Goal: Task Accomplishment & Management: Manage account settings

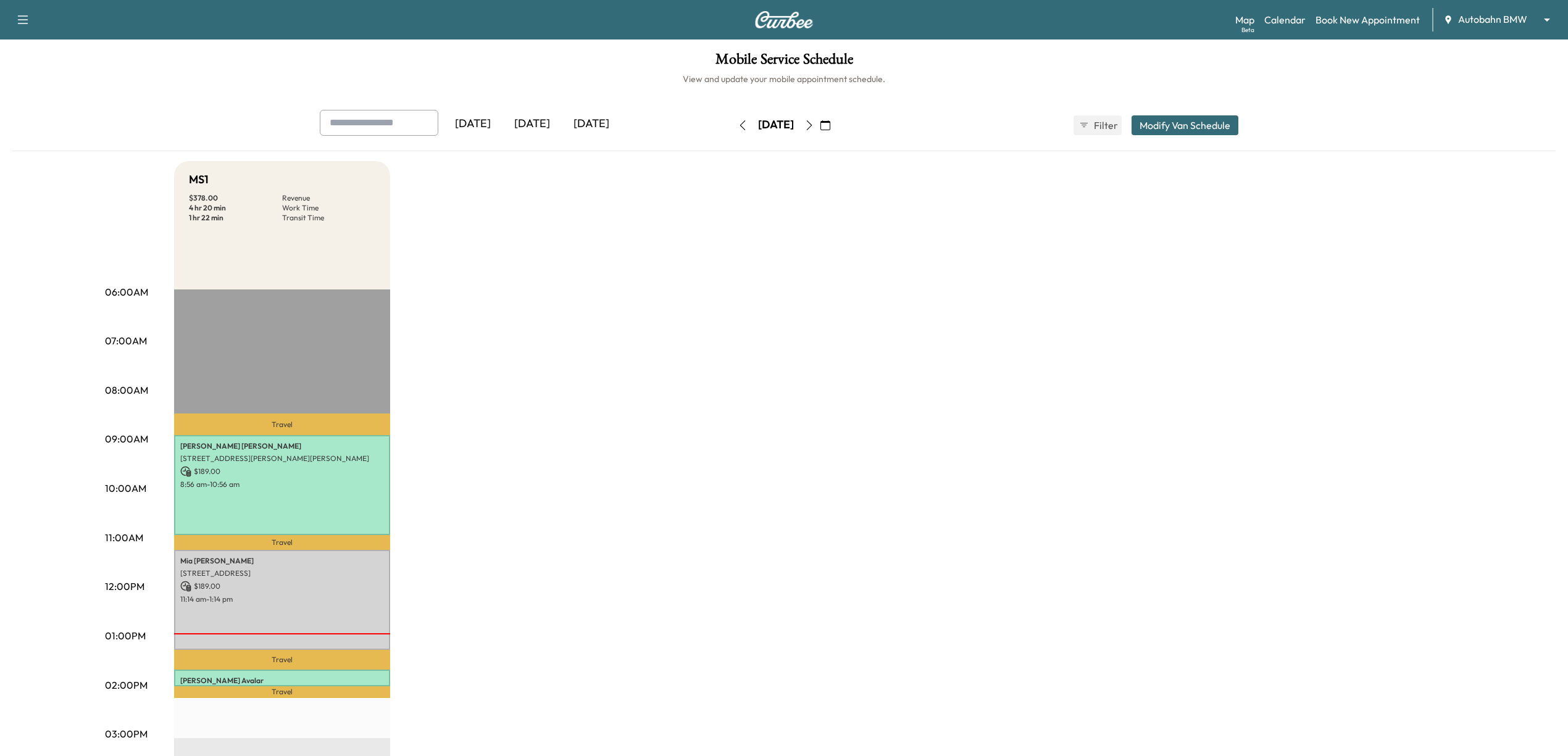
click at [1485, 27] on div "Map Beta Calendar Book New Appointment Autobahn BMW ******** ​" at bounding box center [1397, 20] width 323 height 24
click at [1484, 35] on div "Support Log Out Map Beta Calendar Book New Appointment Autobahn BMW ******** ​" at bounding box center [784, 20] width 1568 height 40
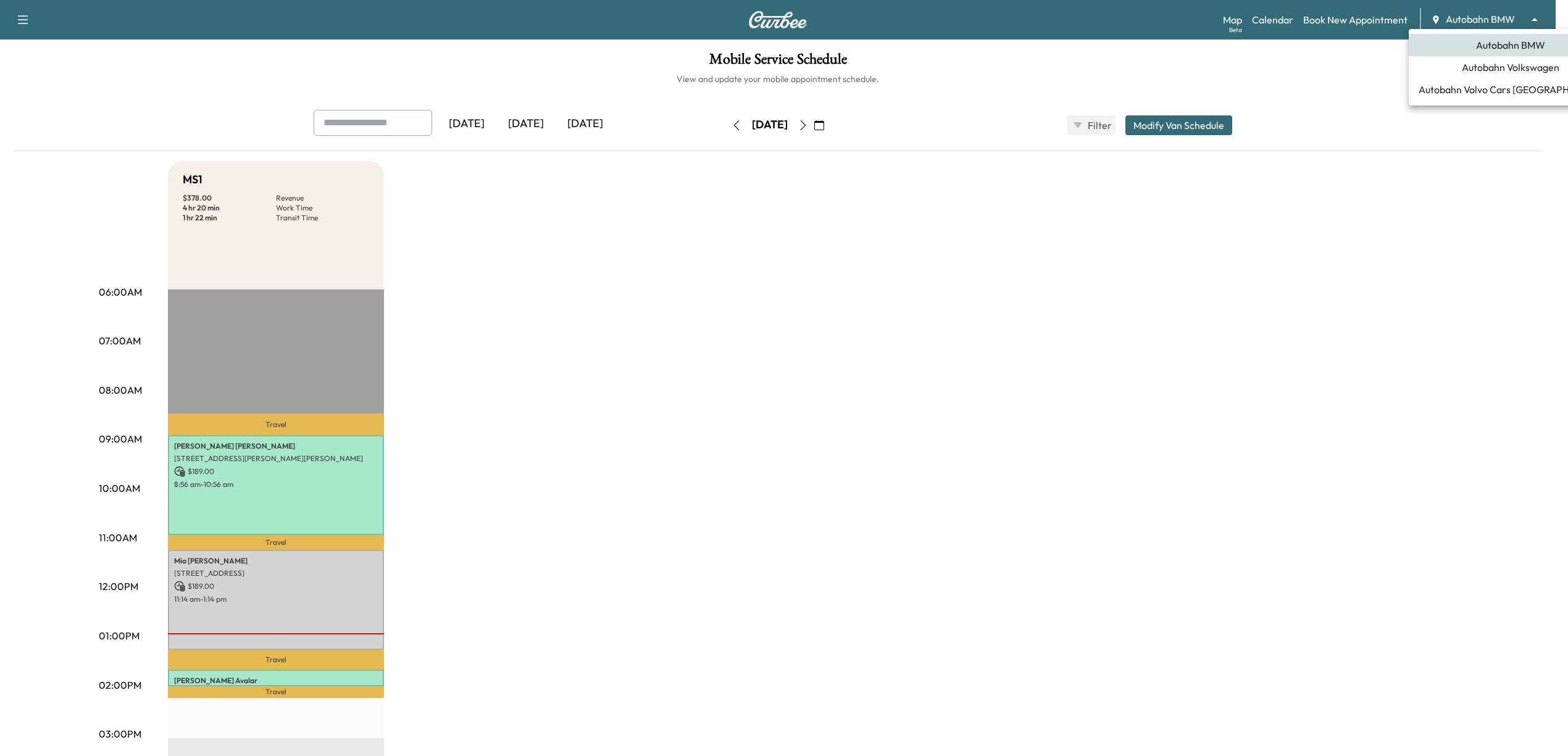
click at [1489, 24] on body "Support Log Out Map Beta Calendar Book New Appointment Autobahn BMW ******** ​ …" at bounding box center [784, 378] width 1568 height 756
click at [1494, 64] on span "Autobahn Volkswagen" at bounding box center [1510, 67] width 97 height 15
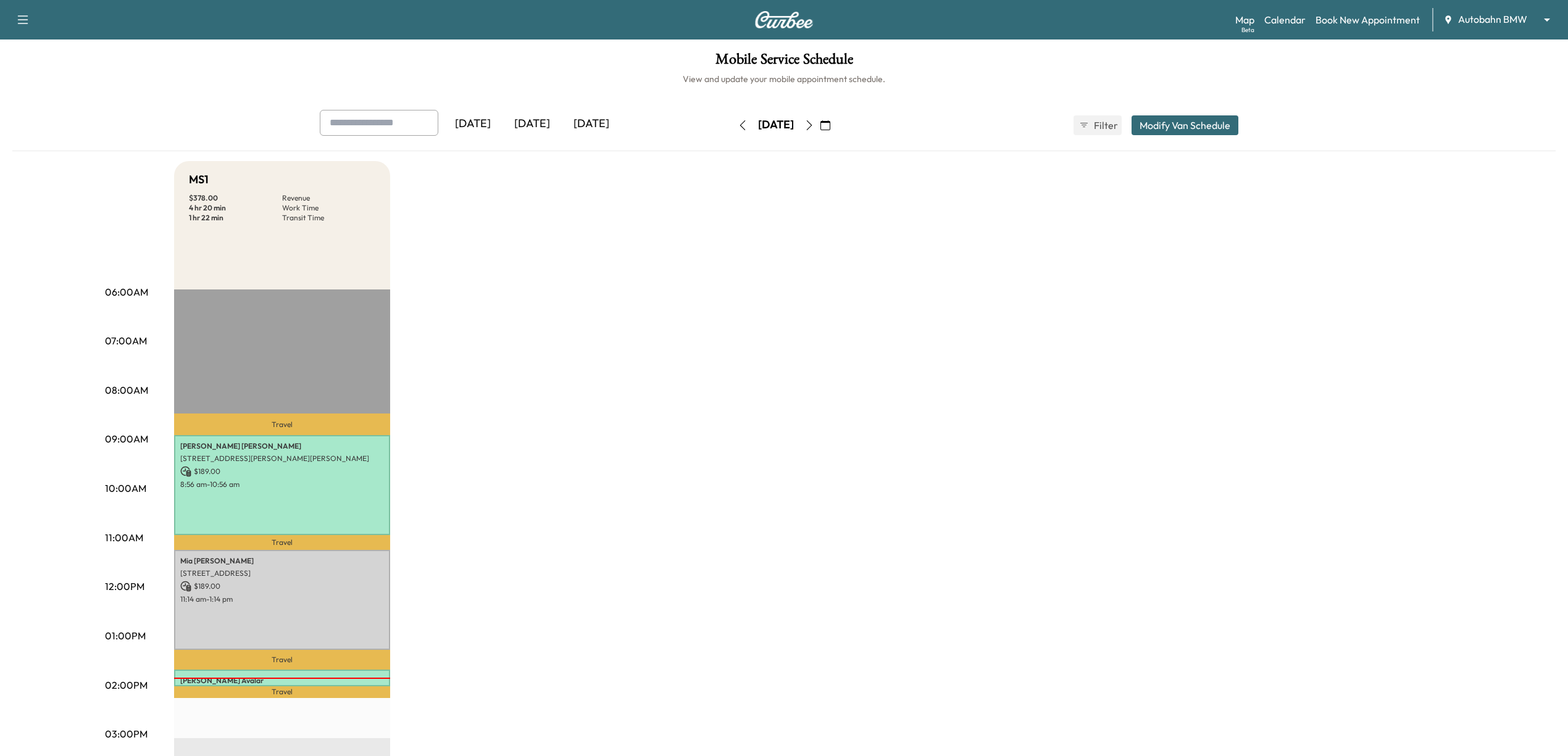
click at [814, 124] on icon "button" at bounding box center [809, 125] width 10 height 10
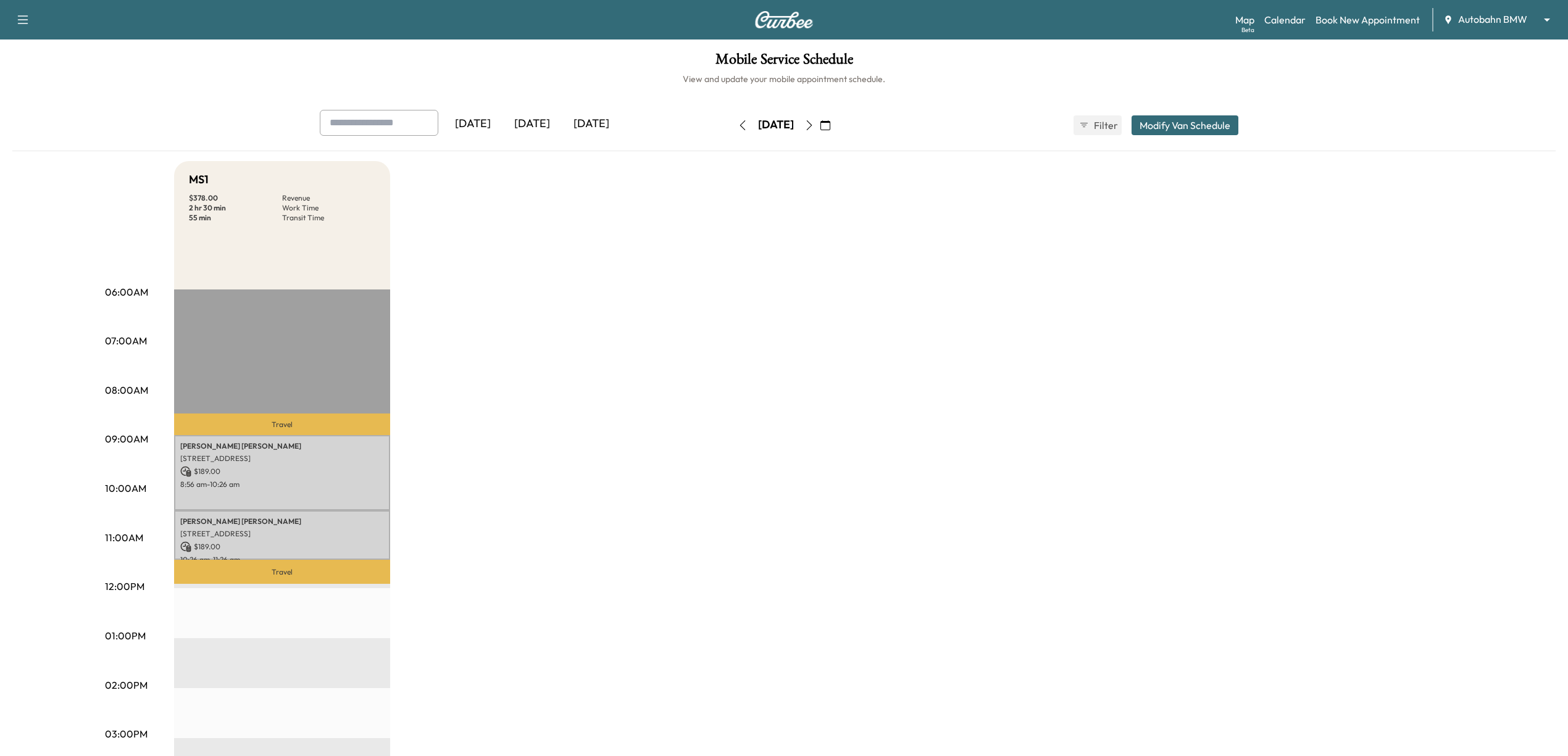
click at [814, 129] on icon "button" at bounding box center [809, 125] width 10 height 10
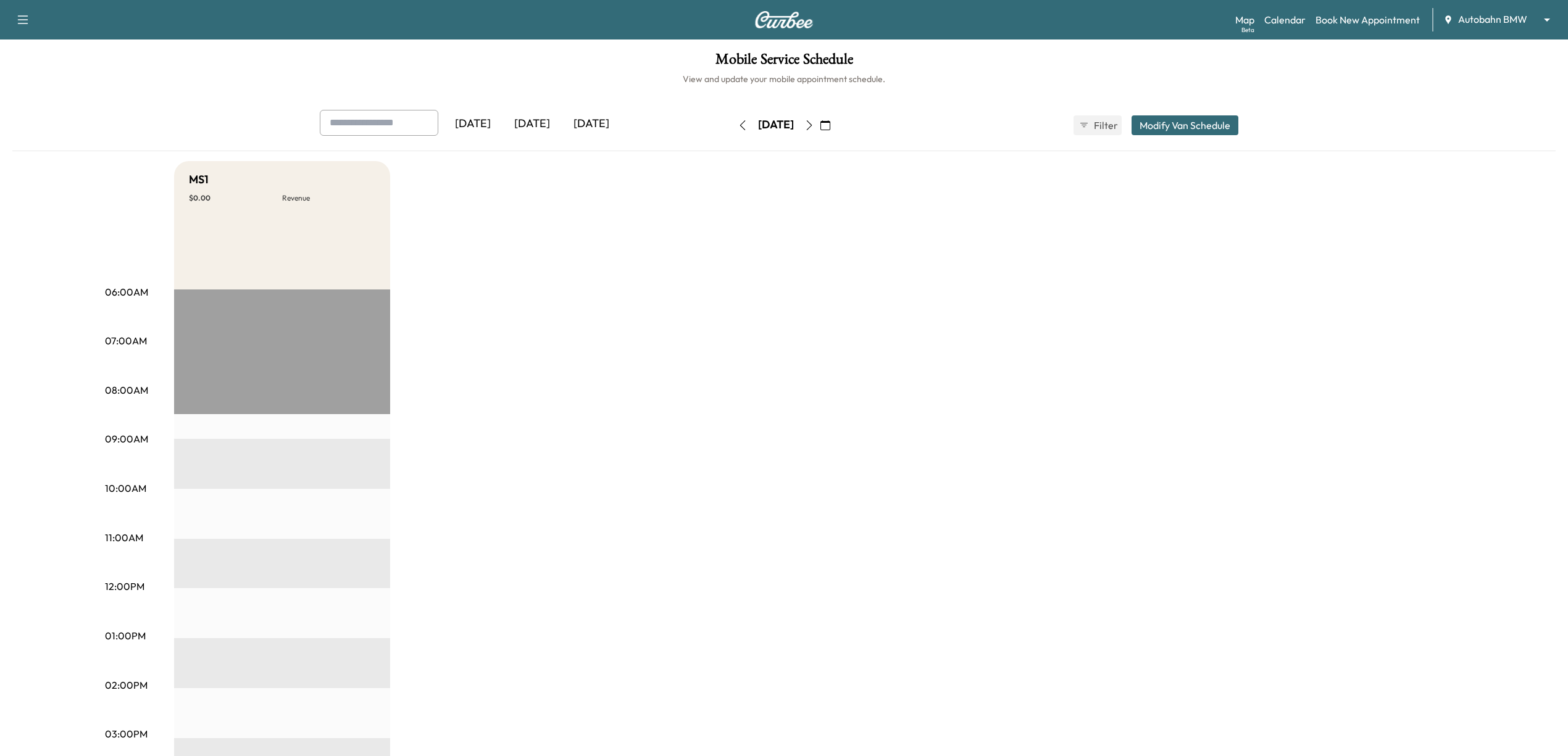
click at [813, 128] on icon "button" at bounding box center [810, 125] width 6 height 10
click at [738, 127] on icon "button" at bounding box center [742, 125] width 10 height 10
click at [738, 126] on icon "button" at bounding box center [742, 125] width 10 height 10
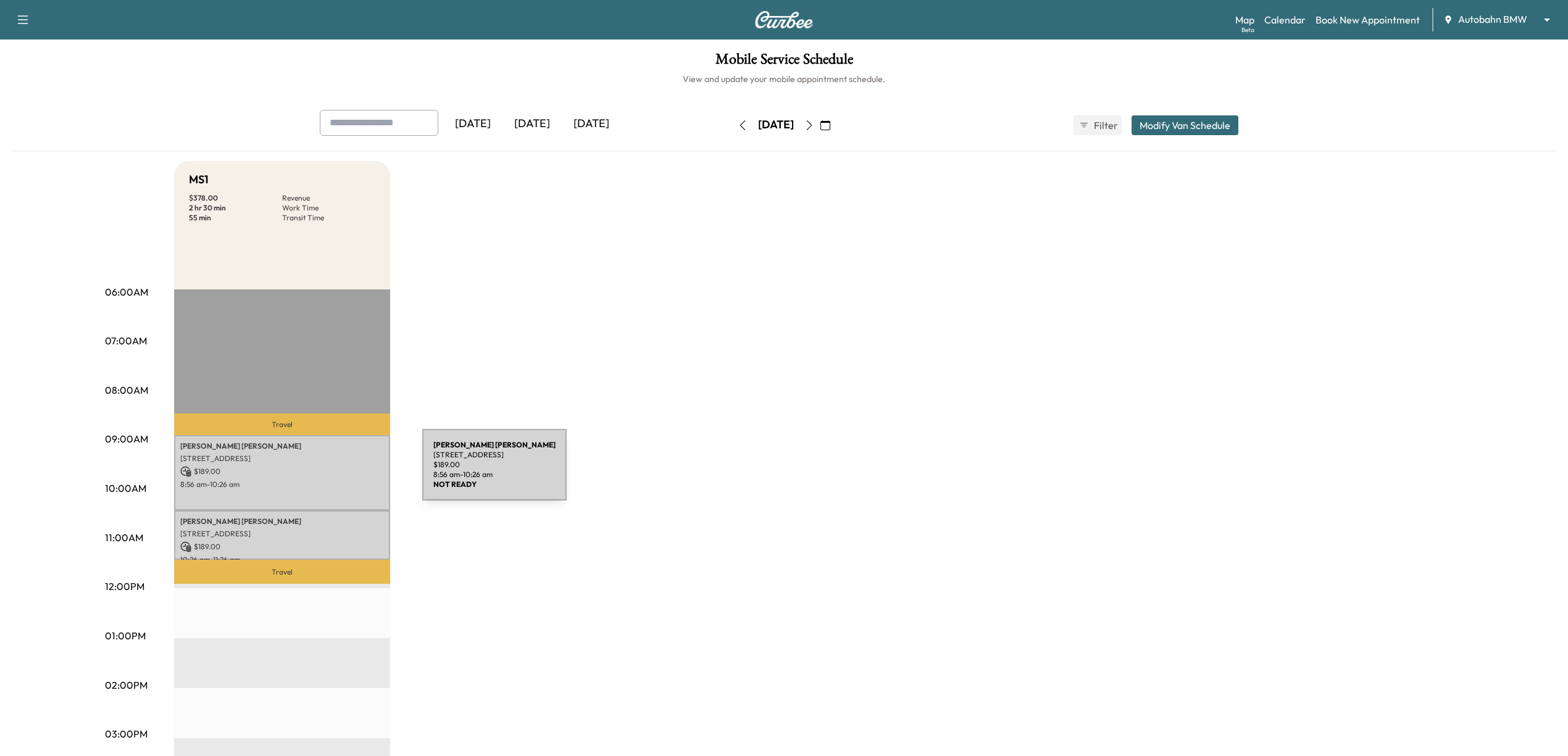
click at [330, 472] on p "$ 189.00" at bounding box center [282, 471] width 204 height 11
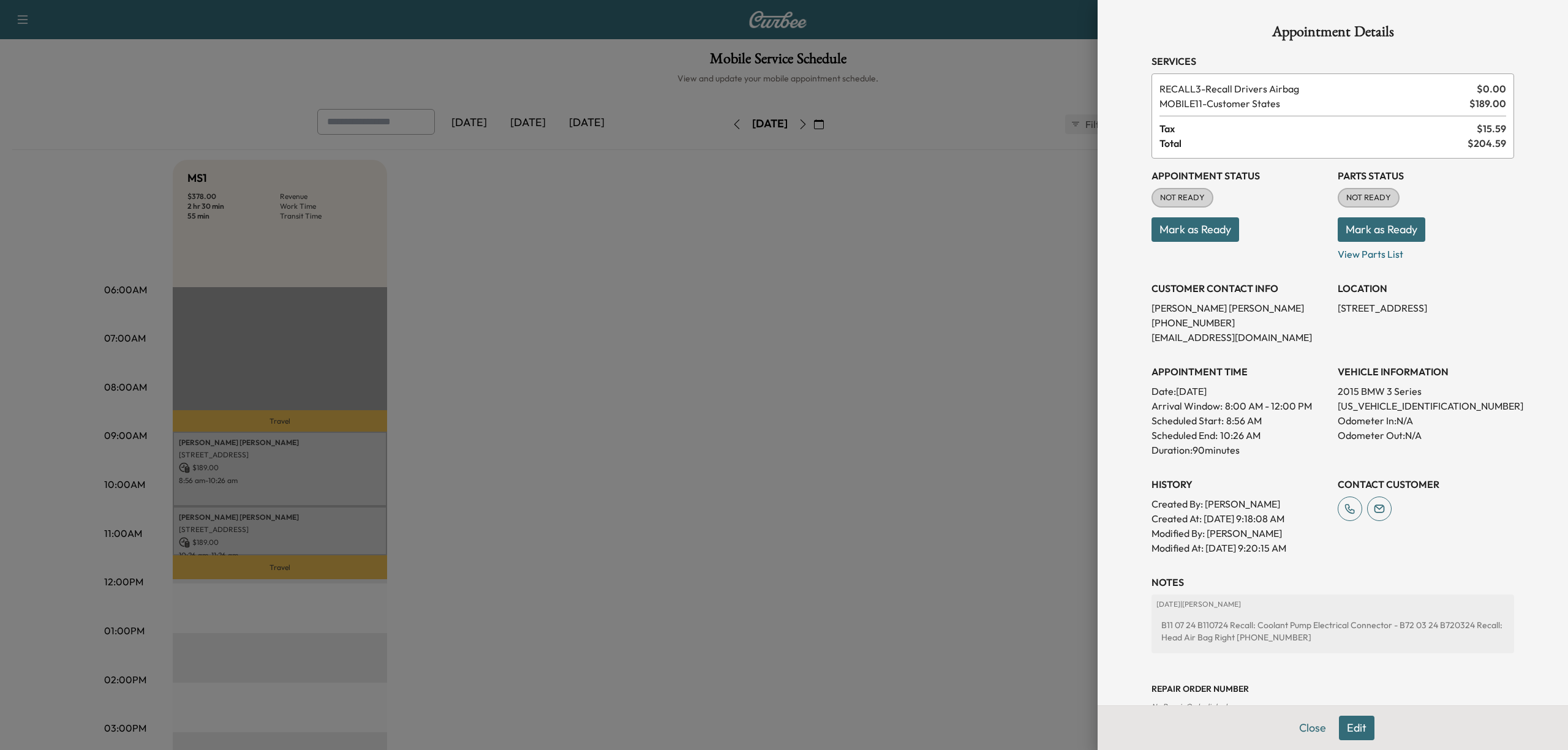
click at [327, 525] on div at bounding box center [784, 375] width 1568 height 750
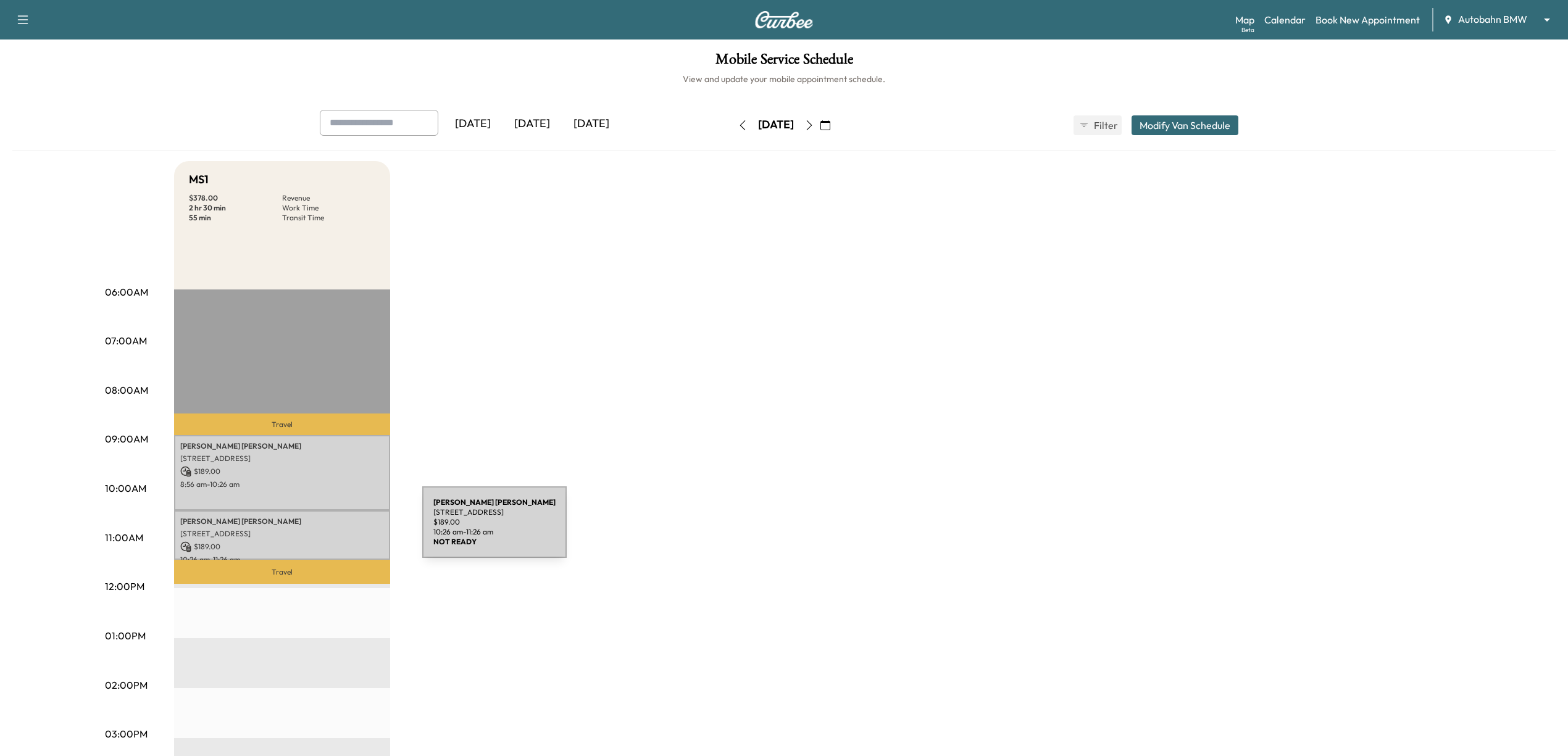
click at [330, 530] on p "[STREET_ADDRESS]" at bounding box center [282, 533] width 204 height 10
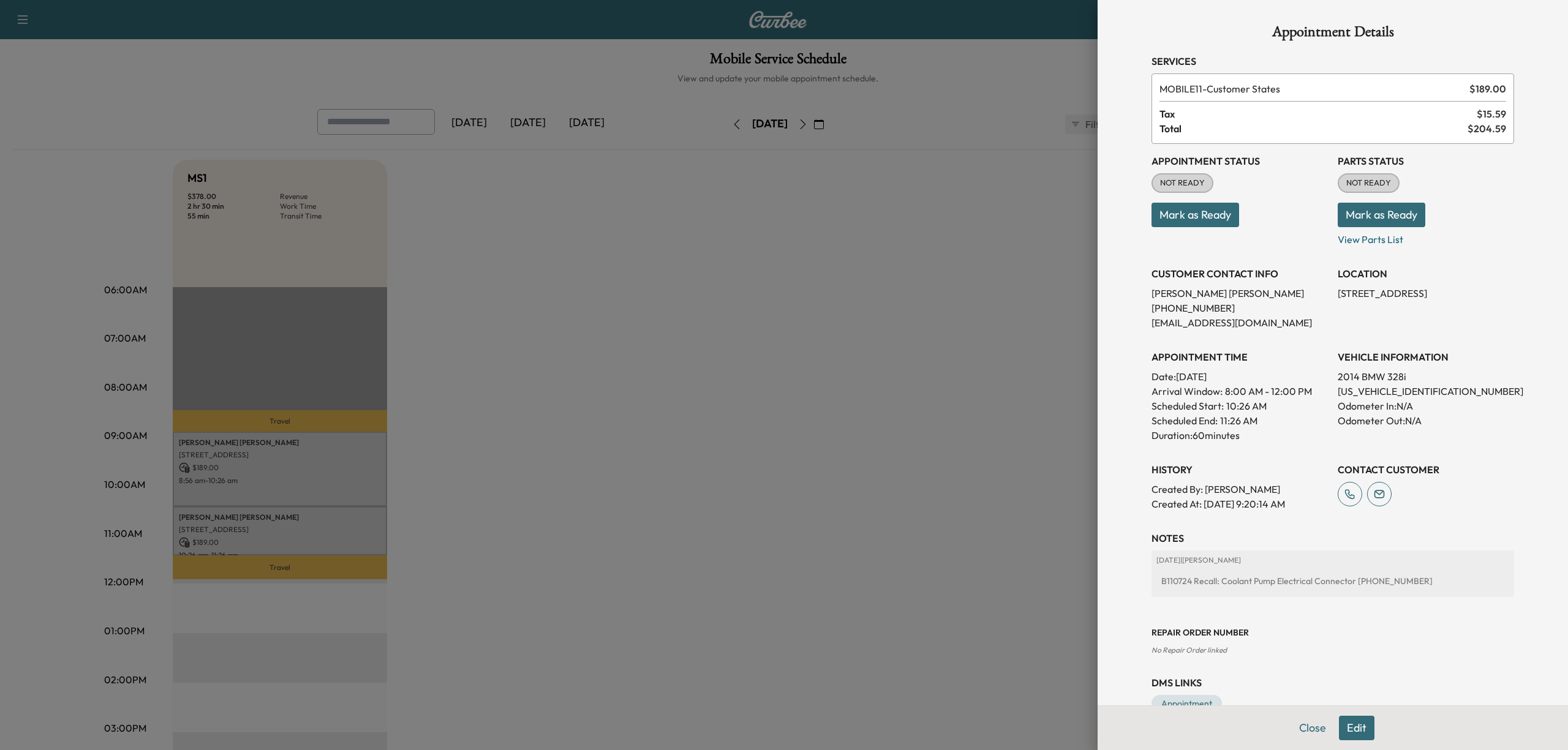
click at [614, 464] on div at bounding box center [784, 375] width 1568 height 750
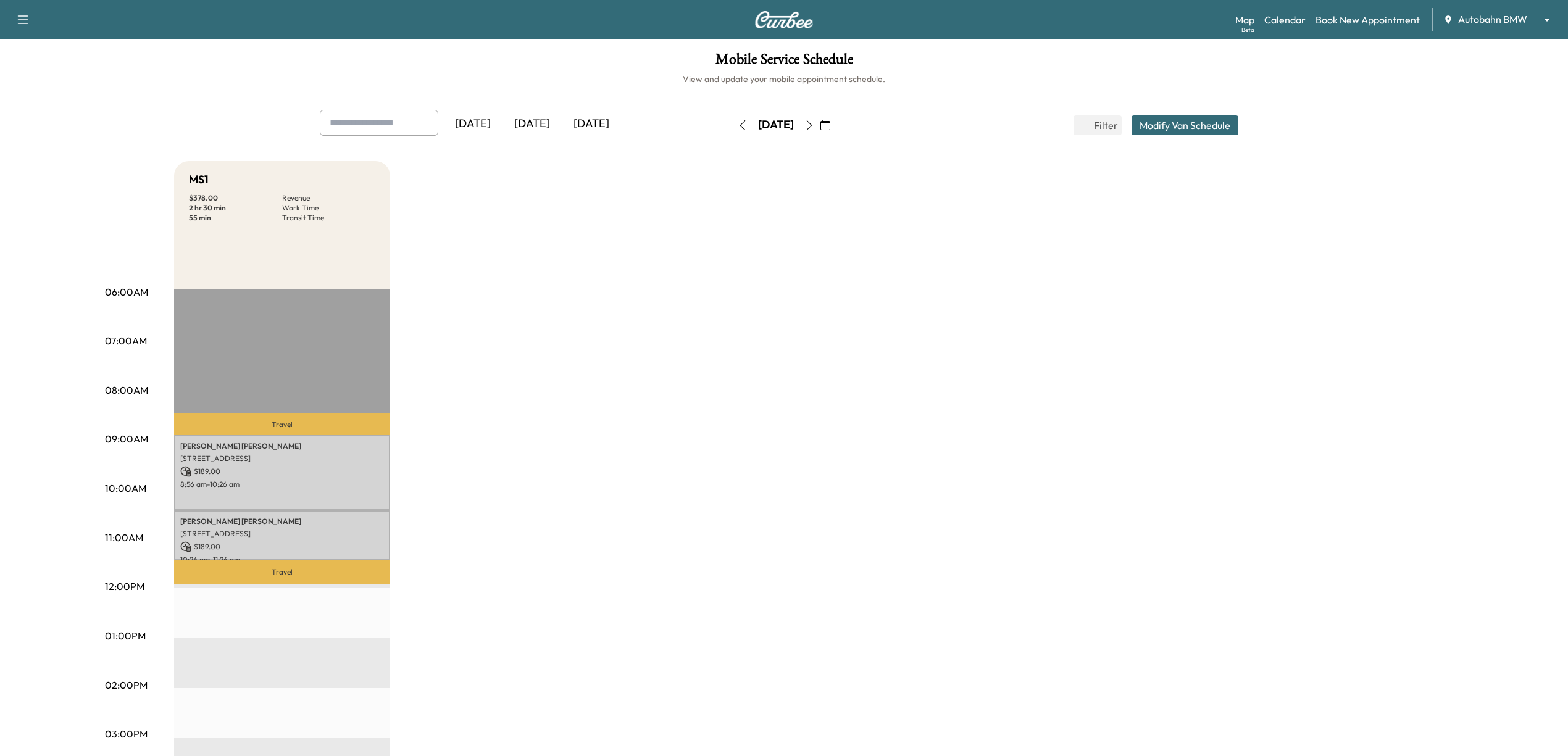
click at [1251, 479] on div "MS1 $ 378.00 Revenue 2 hr 30 min Work Time 55 min Transit Time Travel [PERSON_N…" at bounding box center [819, 624] width 1289 height 926
drag, startPoint x: 618, startPoint y: 527, endPoint x: 610, endPoint y: 527, distance: 8.0
click at [618, 527] on div "MS1 $ 378.00 Revenue 2 hr 30 min Work Time 55 min Transit Time Travel [PERSON_N…" at bounding box center [819, 624] width 1289 height 926
click at [251, 471] on p "$ 189.00" at bounding box center [282, 471] width 204 height 11
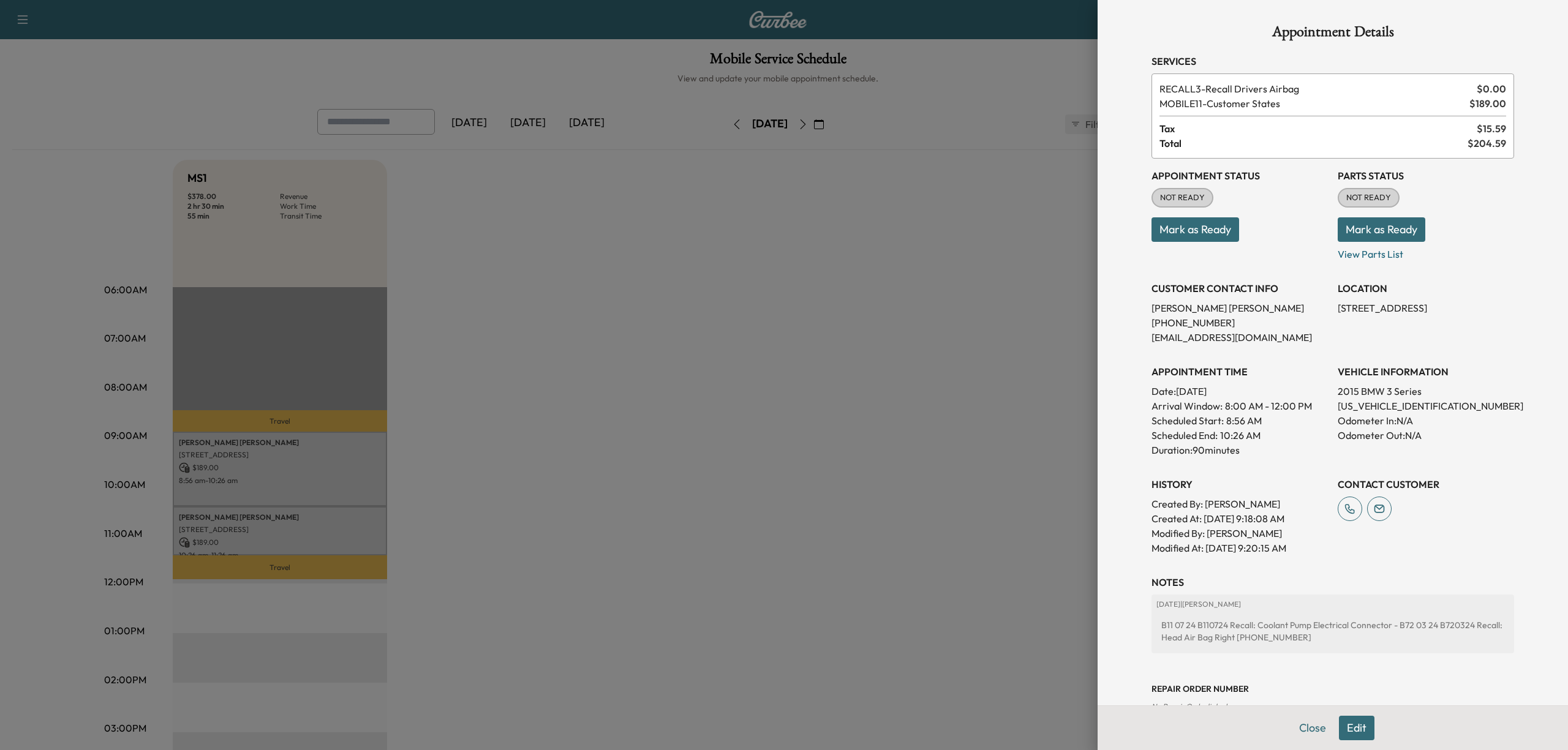
click at [280, 522] on div at bounding box center [784, 375] width 1568 height 750
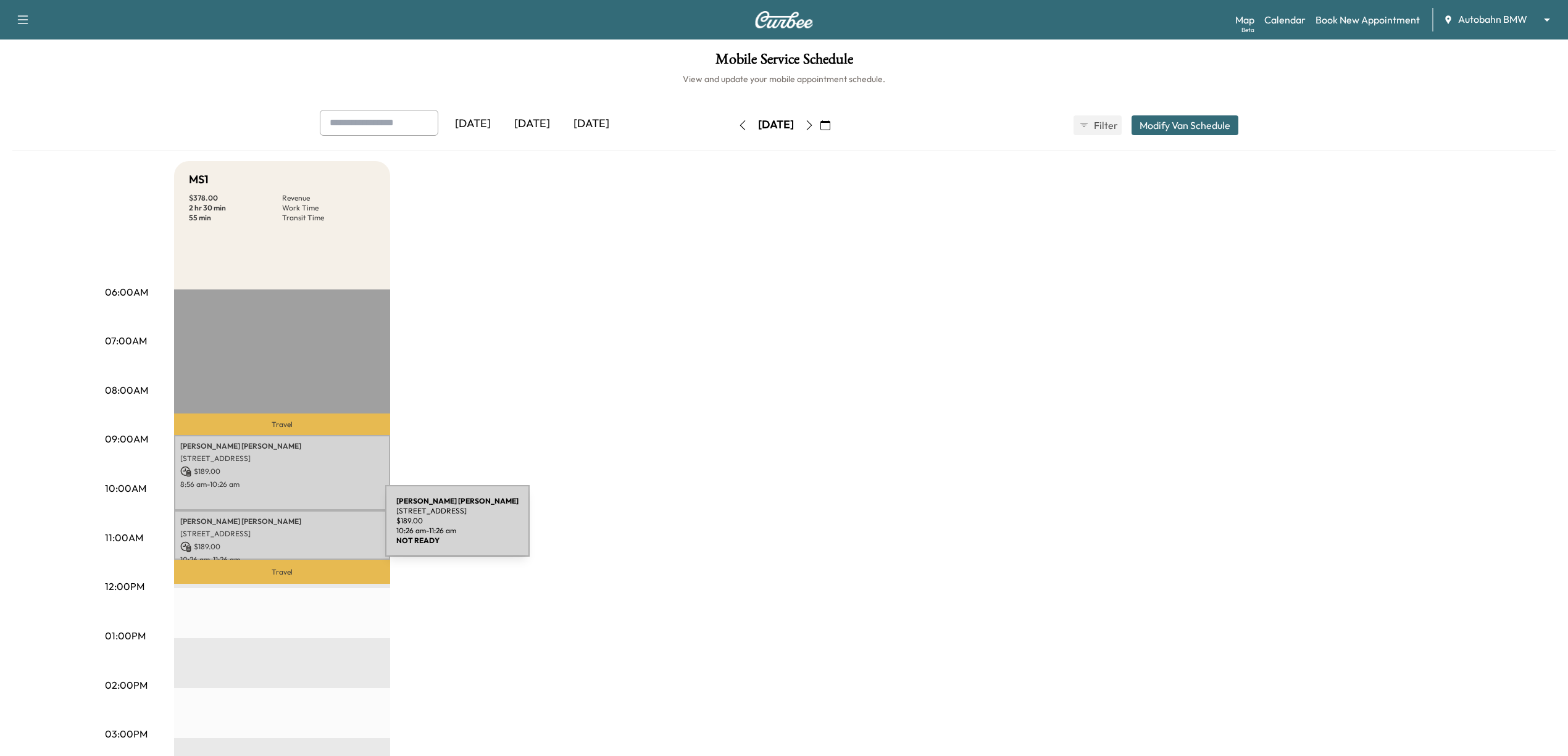
click at [293, 529] on p "[STREET_ADDRESS]" at bounding box center [282, 533] width 204 height 10
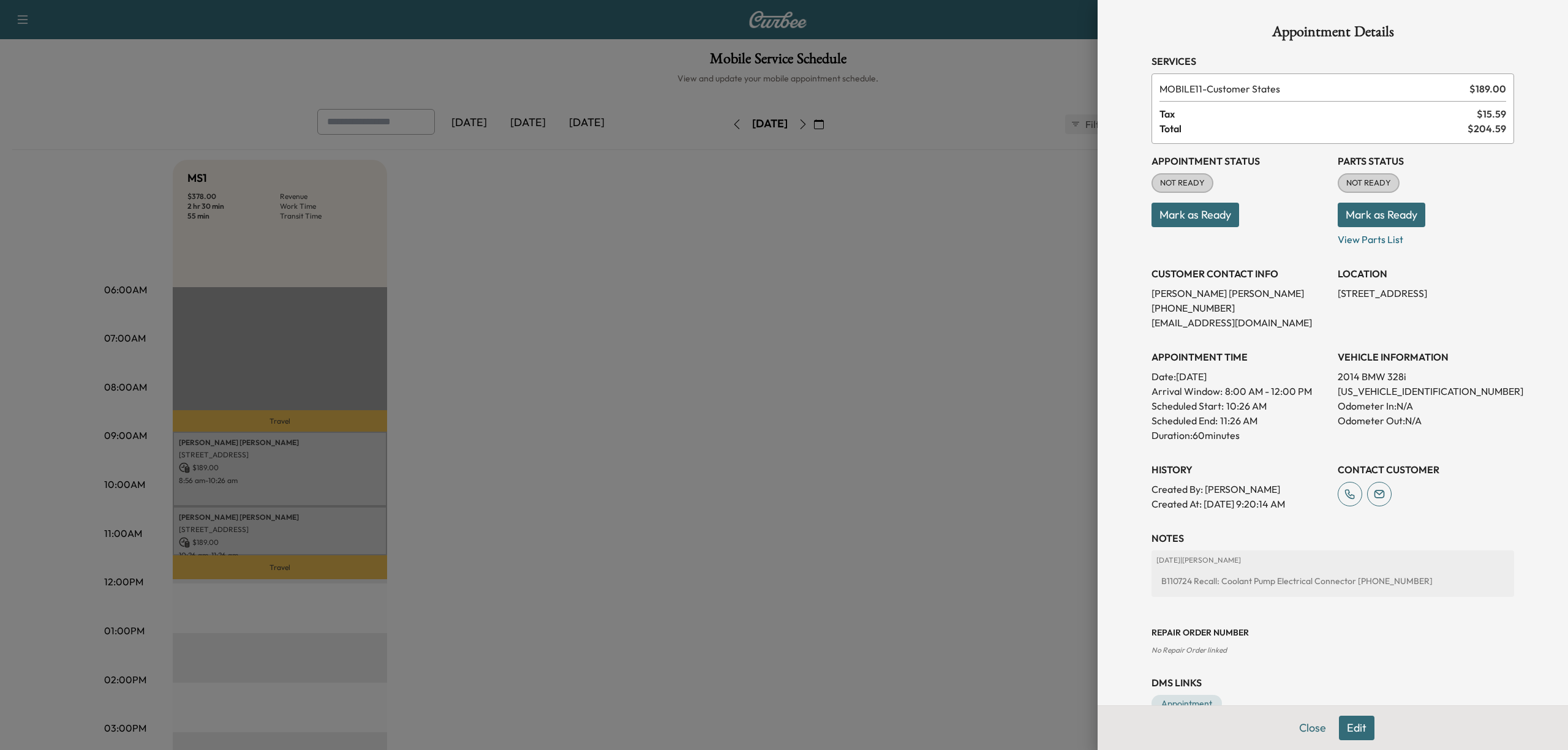
click at [897, 389] on div at bounding box center [784, 375] width 1568 height 750
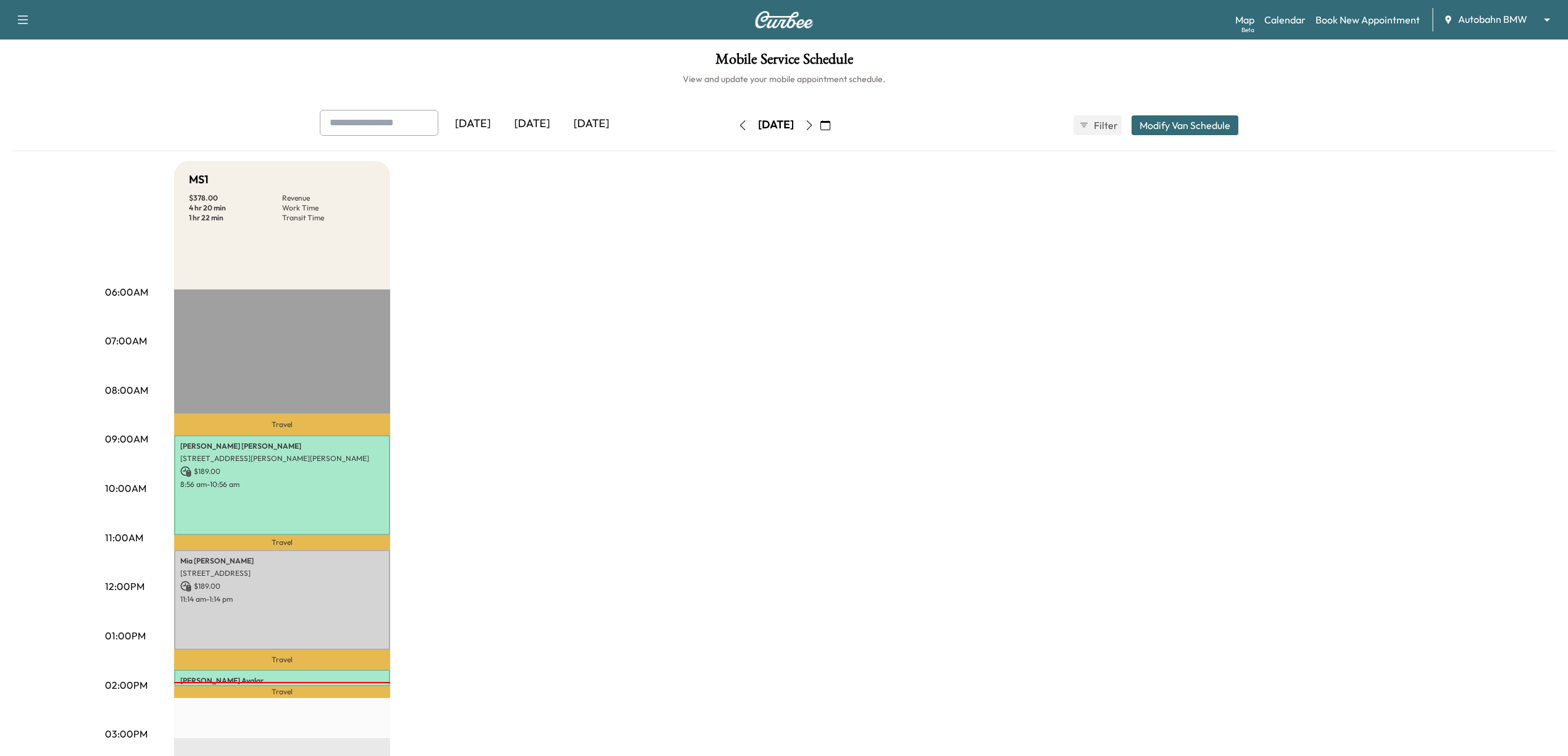
click at [814, 124] on icon "button" at bounding box center [809, 125] width 10 height 10
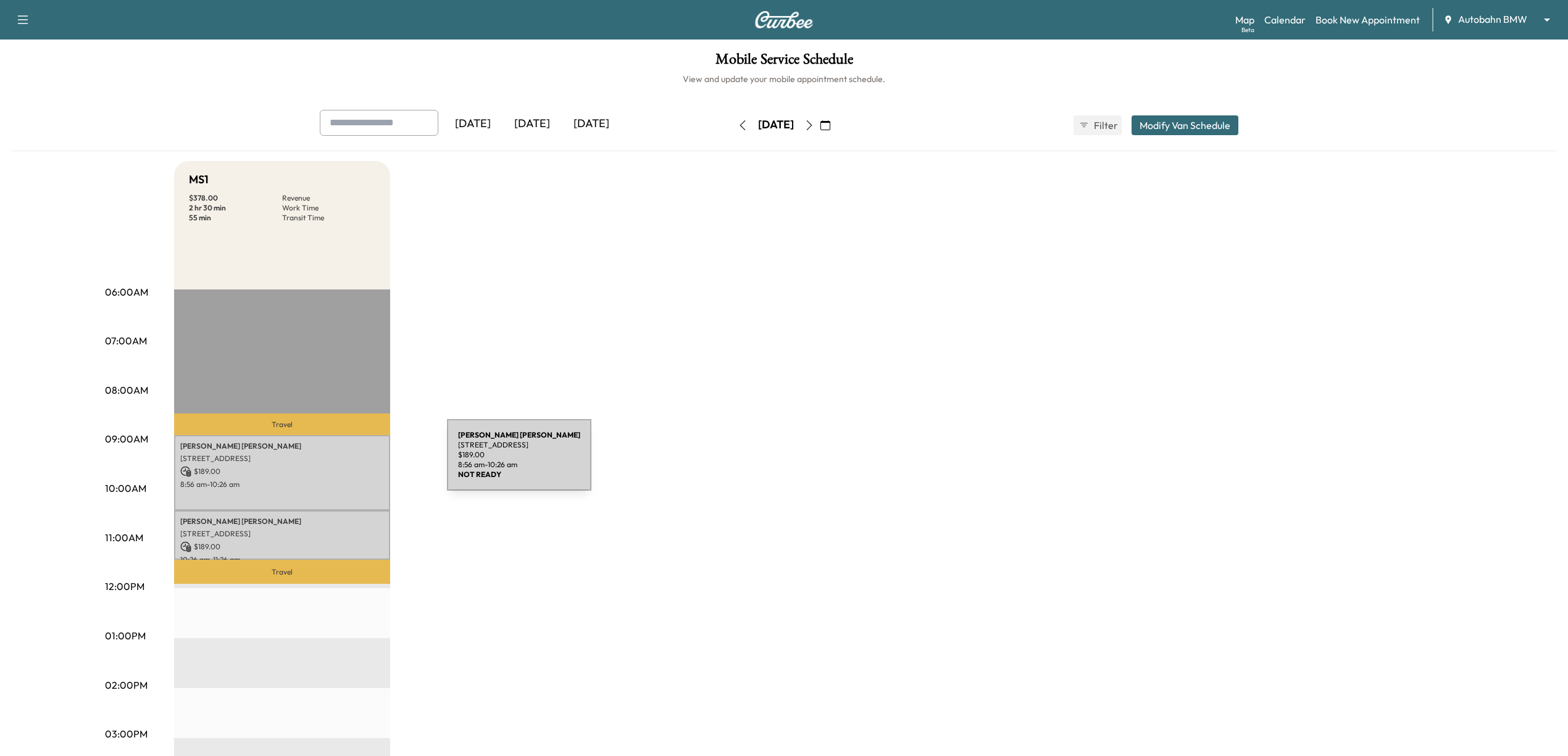
click at [354, 462] on div "Kelly Alvarado 9500 Fox Hill Dr, Fort Worth, TX 76131, USA $ 189.00 8:56 am - 1…" at bounding box center [282, 472] width 216 height 74
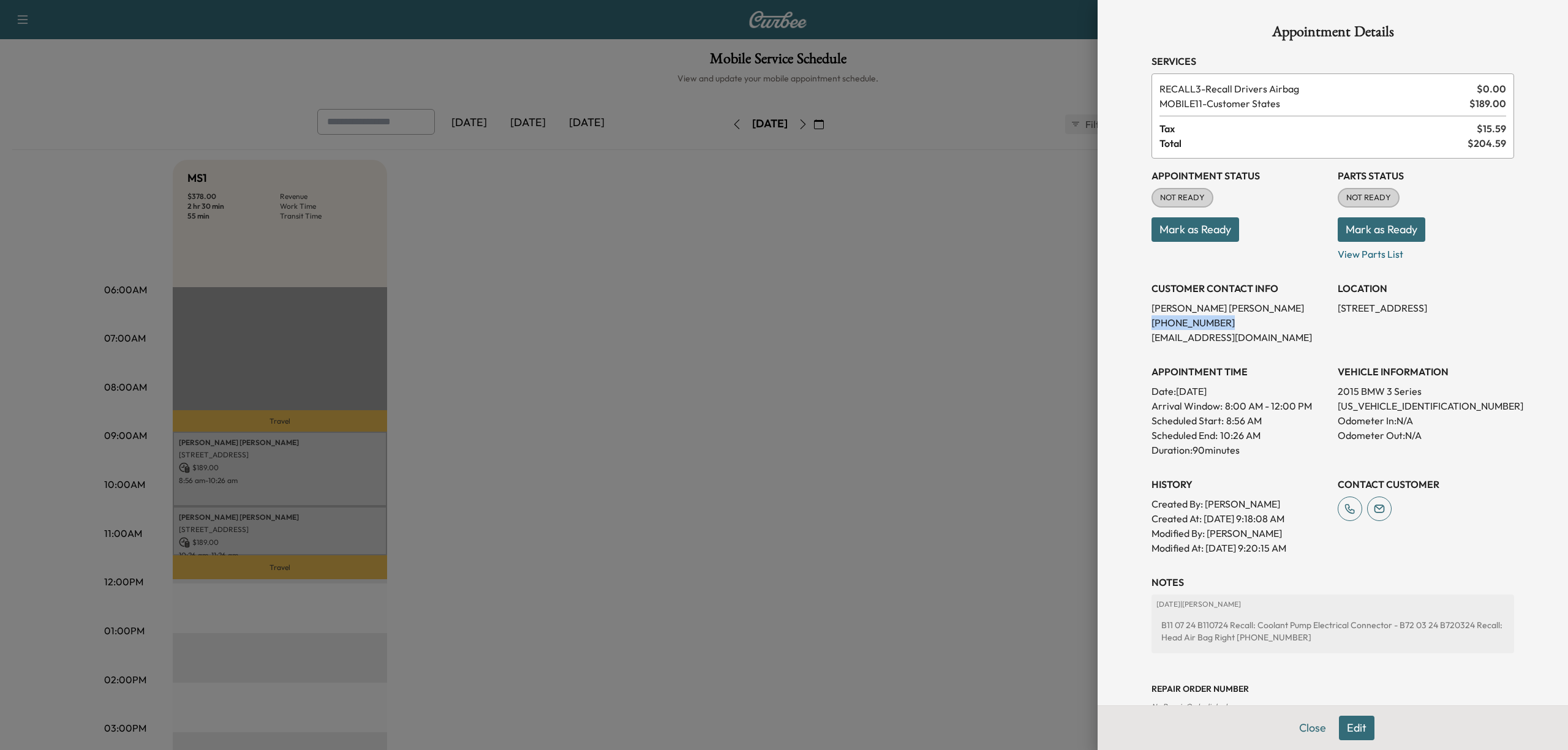
drag, startPoint x: 1201, startPoint y: 319, endPoint x: 1114, endPoint y: 317, distance: 87.0
click at [1114, 317] on div "Appointment Details Services RECALL3 - Recall Drivers Airbag $ 0.00 MOBILE11 - …" at bounding box center [1332, 375] width 470 height 750
copy p "[PHONE_NUMBER]"
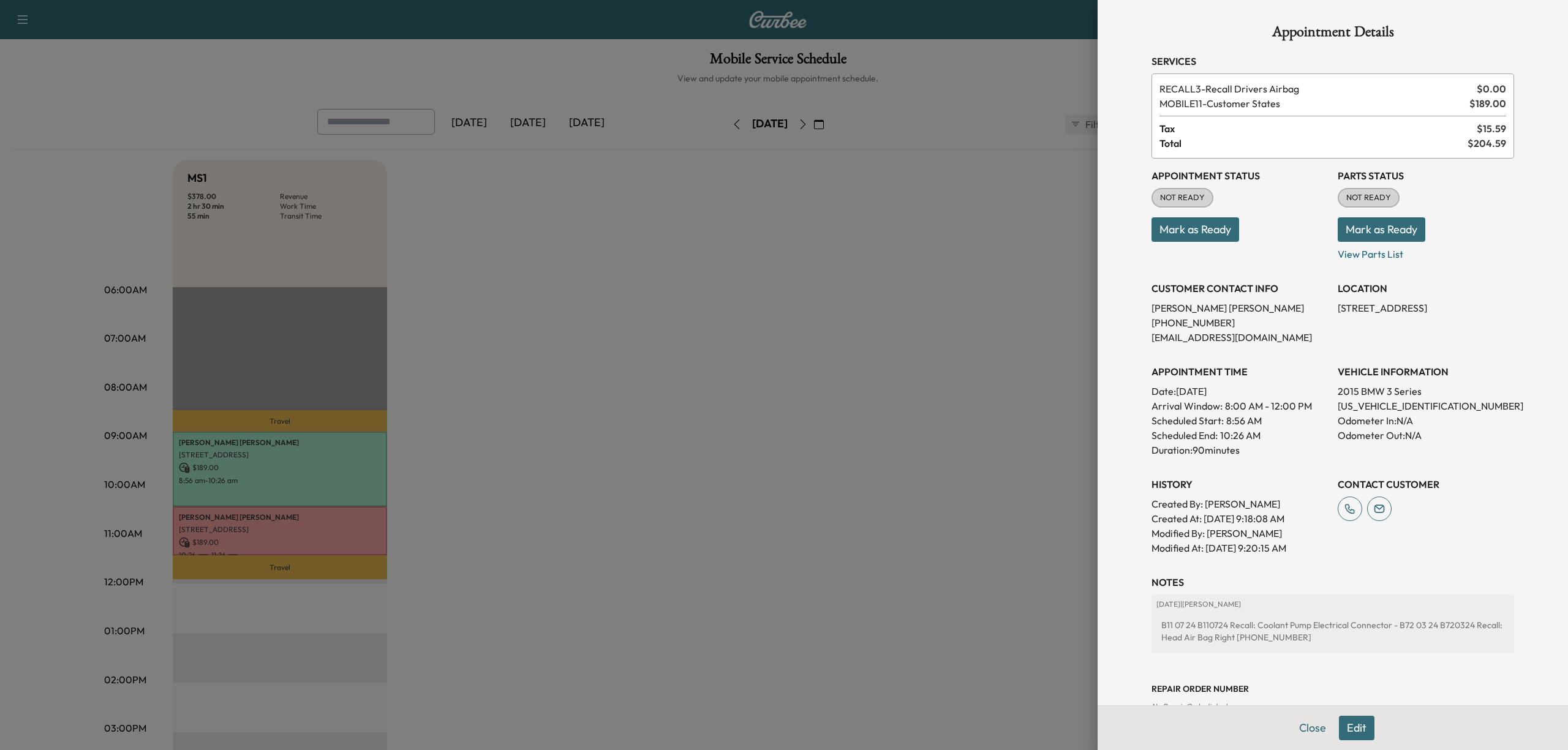
click at [759, 409] on div at bounding box center [784, 375] width 1568 height 750
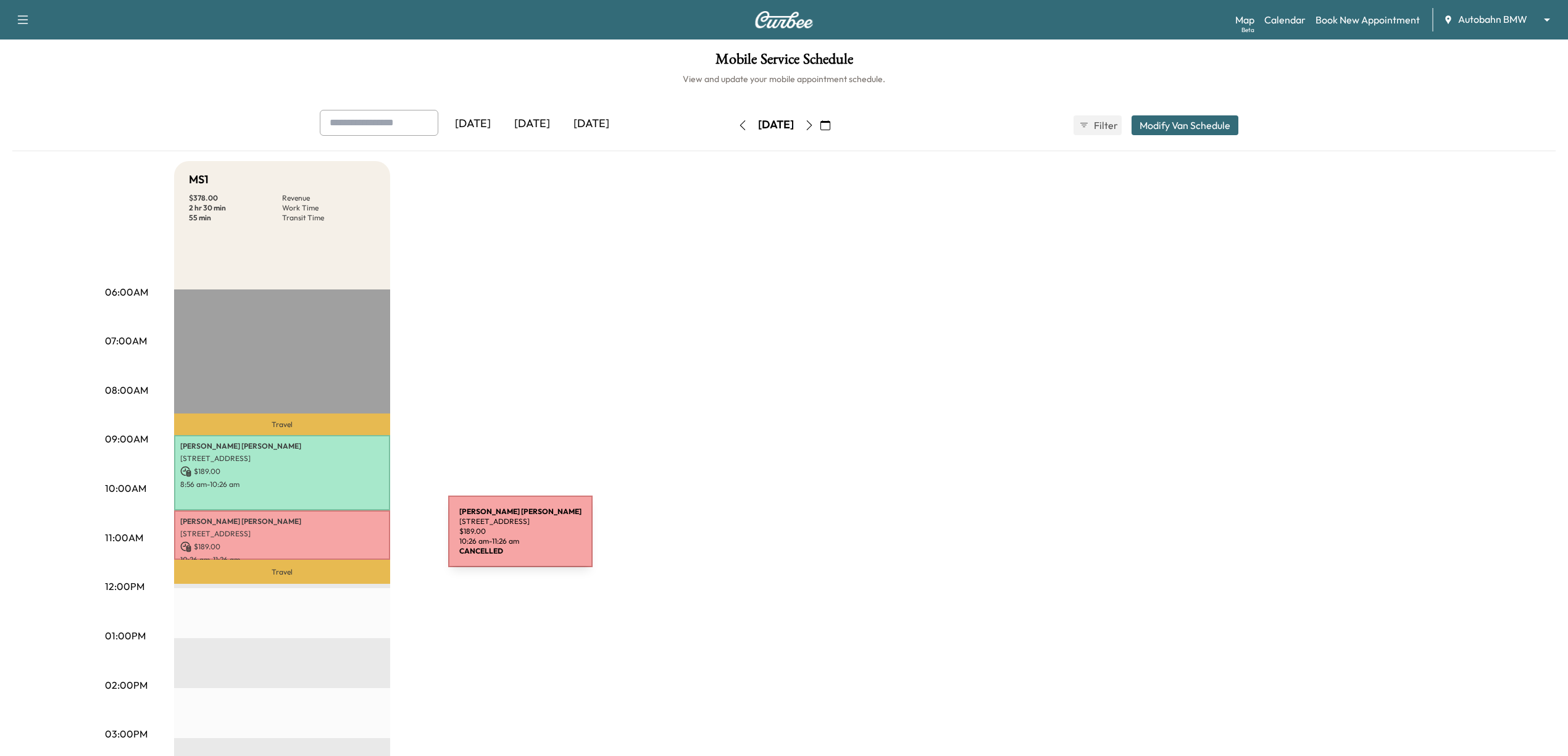
click at [355, 541] on p "$ 189.00" at bounding box center [282, 547] width 204 height 11
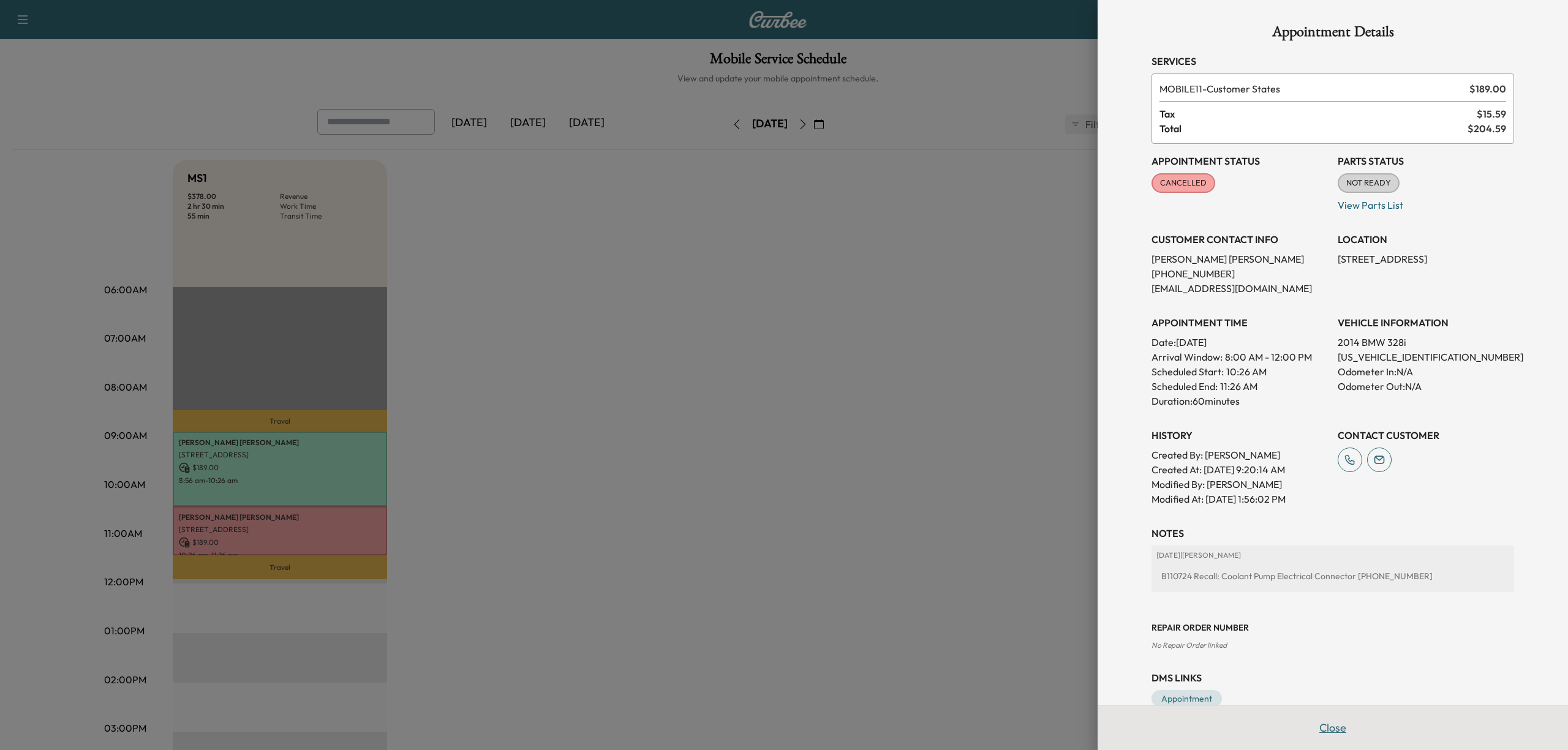
click at [1316, 731] on button "Close" at bounding box center [1332, 728] width 43 height 24
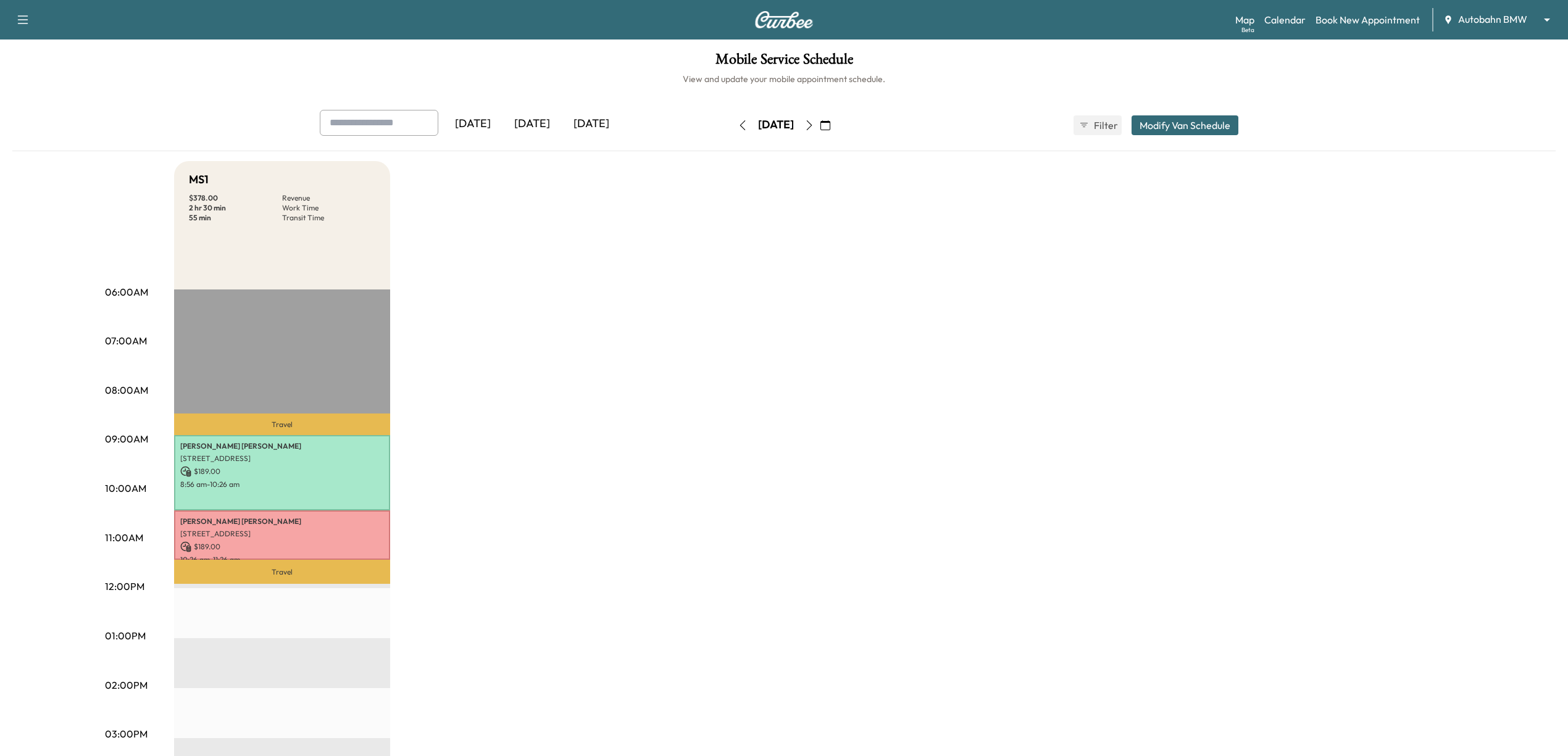
click at [814, 122] on icon "button" at bounding box center [809, 125] width 10 height 10
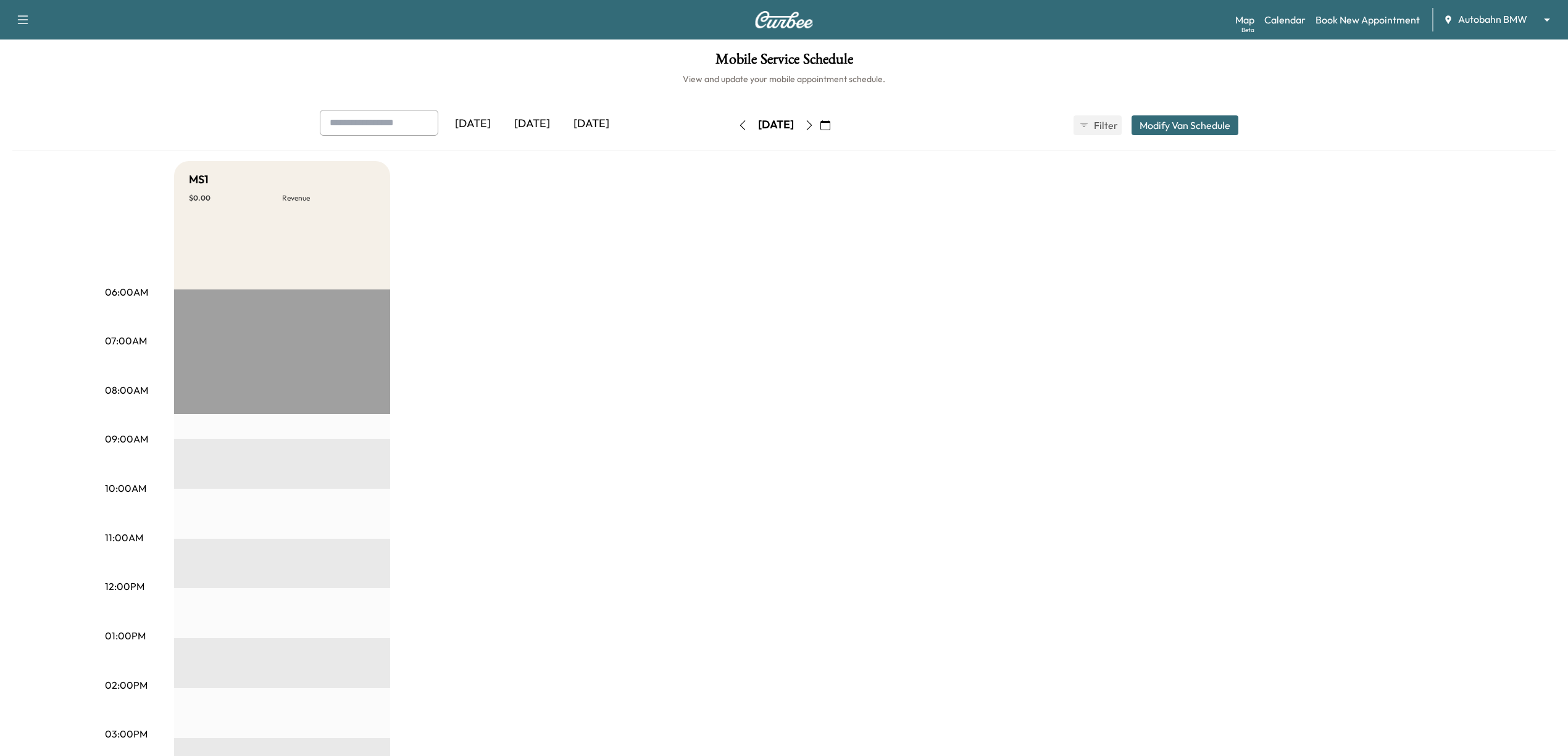
click at [814, 122] on icon "button" at bounding box center [809, 125] width 10 height 10
click at [836, 122] on button "button" at bounding box center [825, 125] width 21 height 20
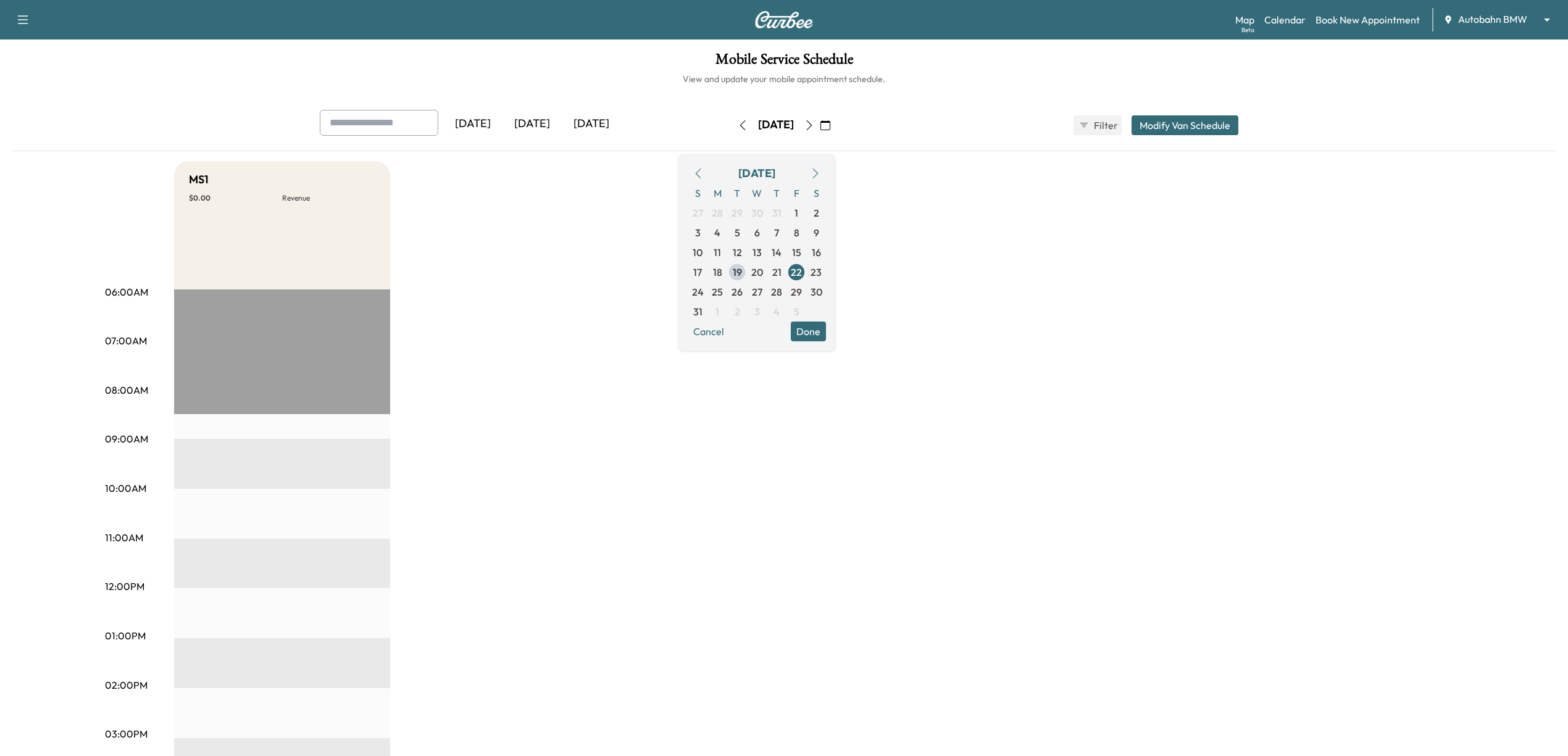
click at [1421, 419] on div "MS1 $ 0.00 Revenue EST Start" at bounding box center [819, 624] width 1289 height 926
click at [742, 572] on div "MS1 $ 0.00 Revenue EST Start" at bounding box center [819, 624] width 1289 height 926
click at [732, 119] on button "button" at bounding box center [743, 125] width 21 height 20
click at [732, 119] on div "[DATE]" at bounding box center [776, 125] width 88 height 20
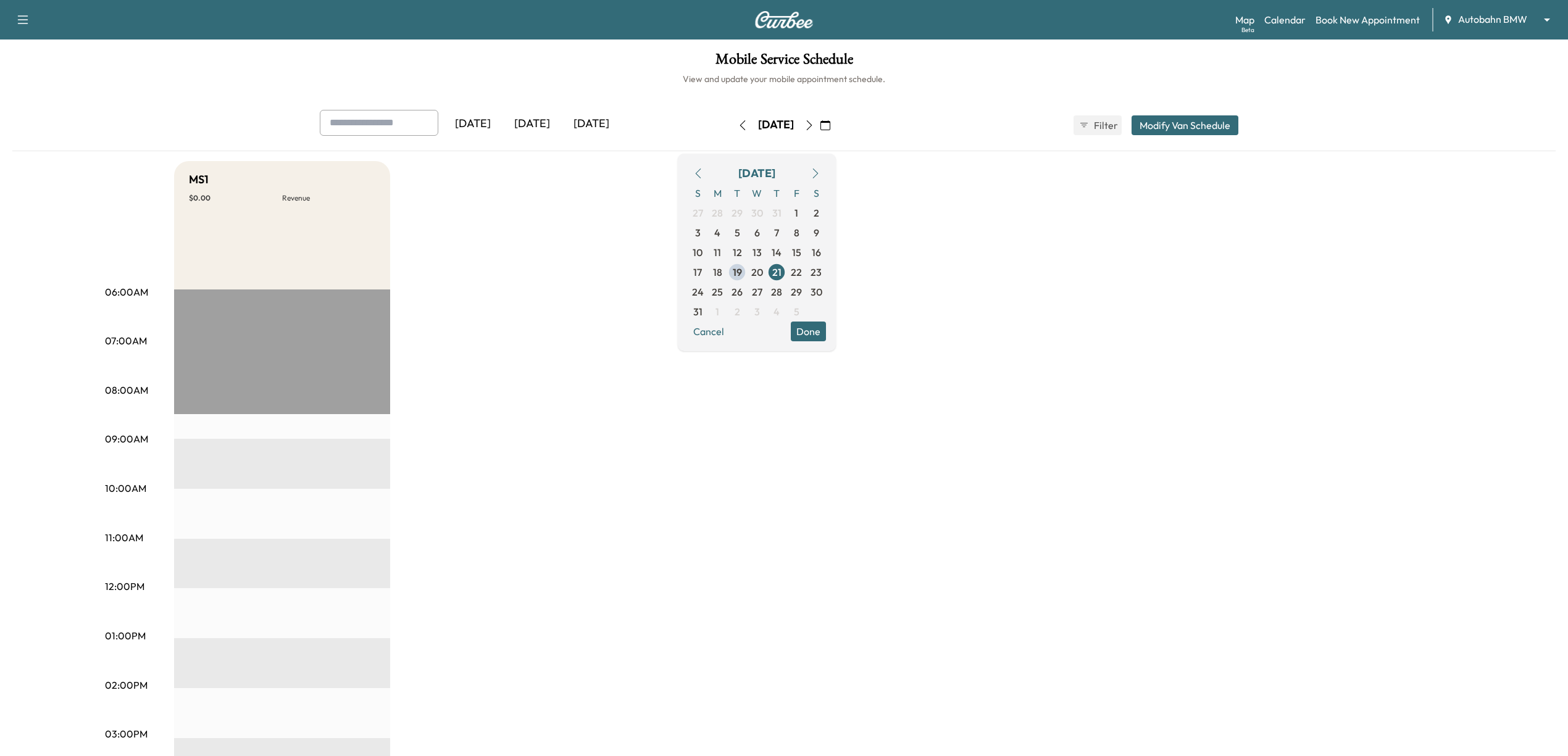
click at [738, 122] on icon "button" at bounding box center [742, 125] width 10 height 10
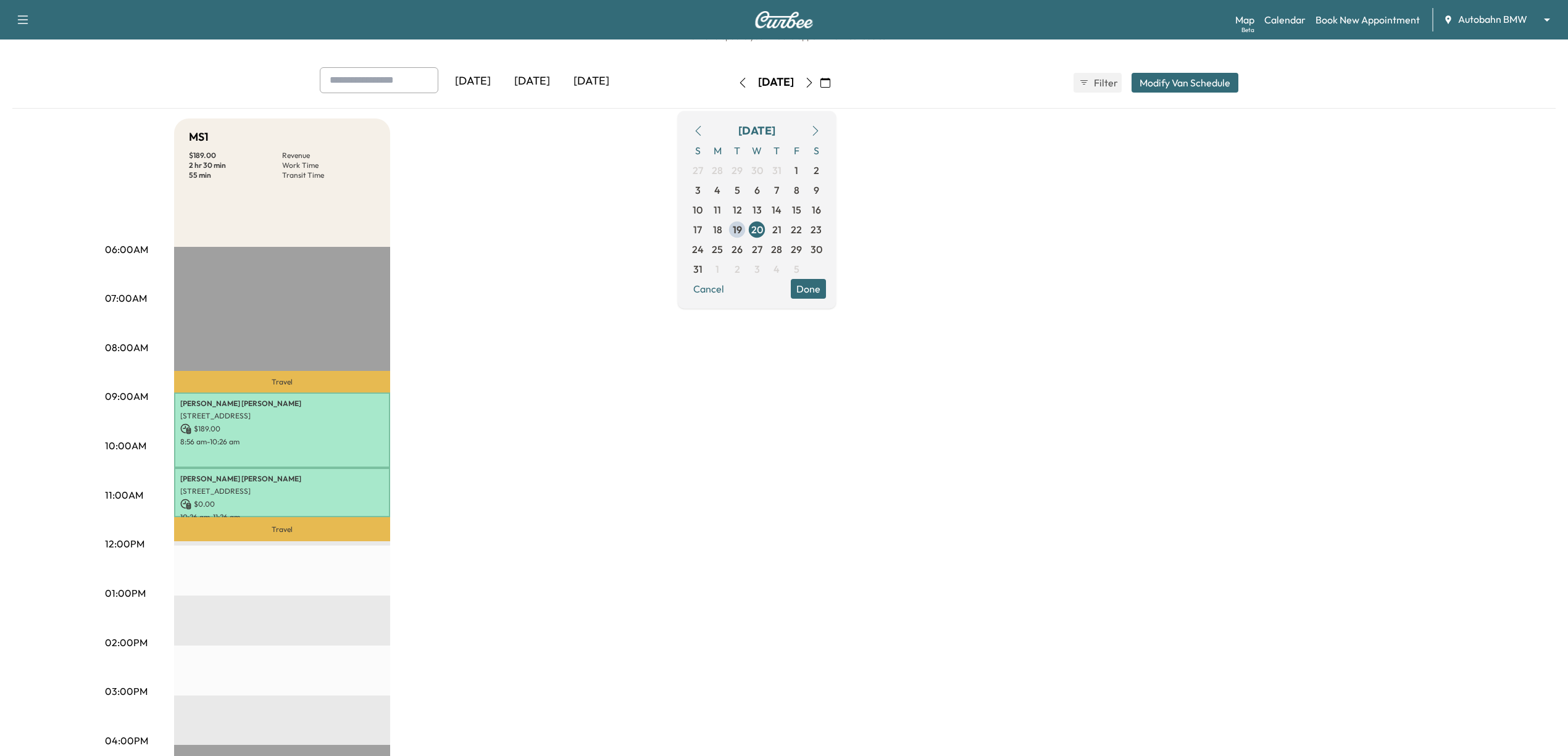
scroll to position [82, 0]
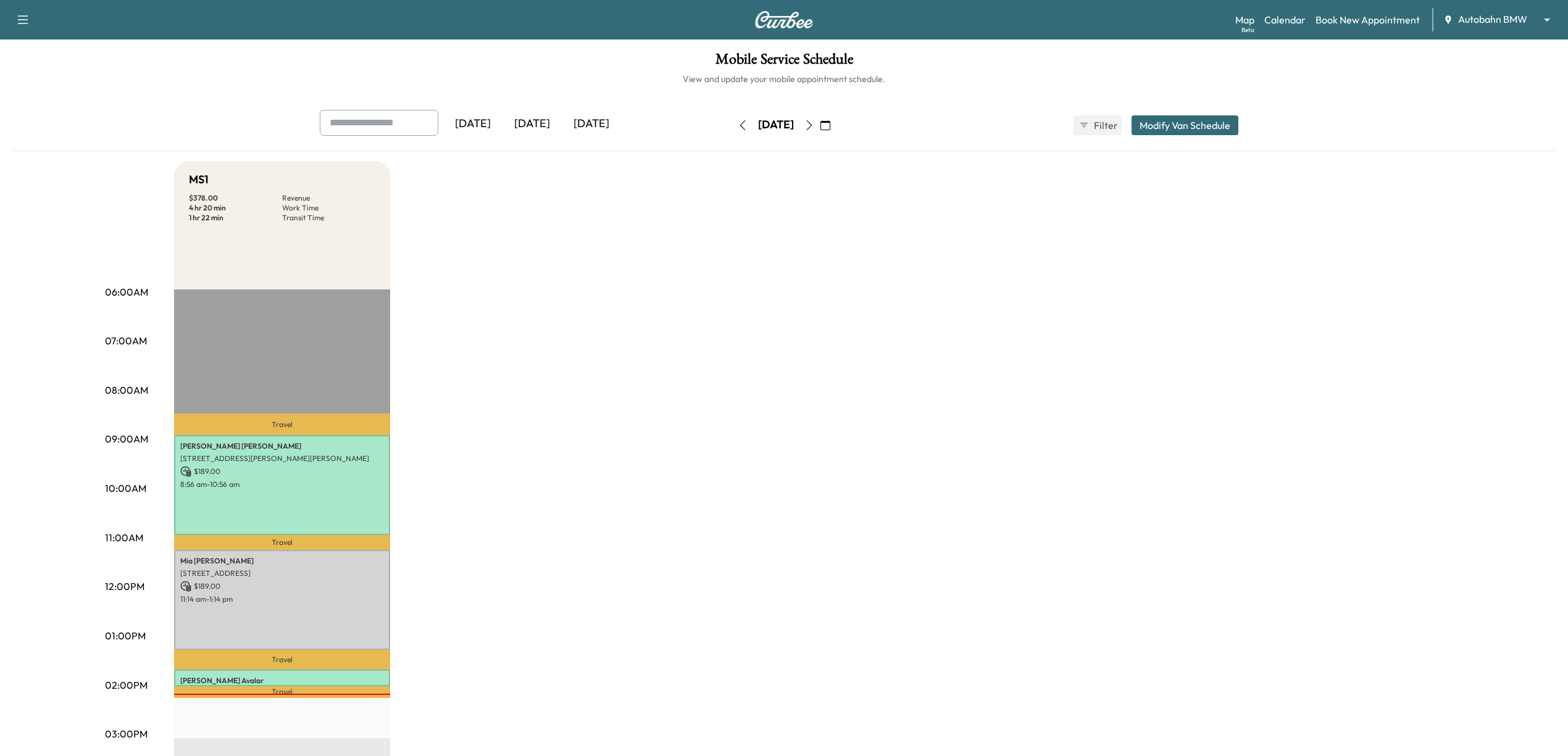
click at [814, 127] on icon "button" at bounding box center [809, 125] width 10 height 10
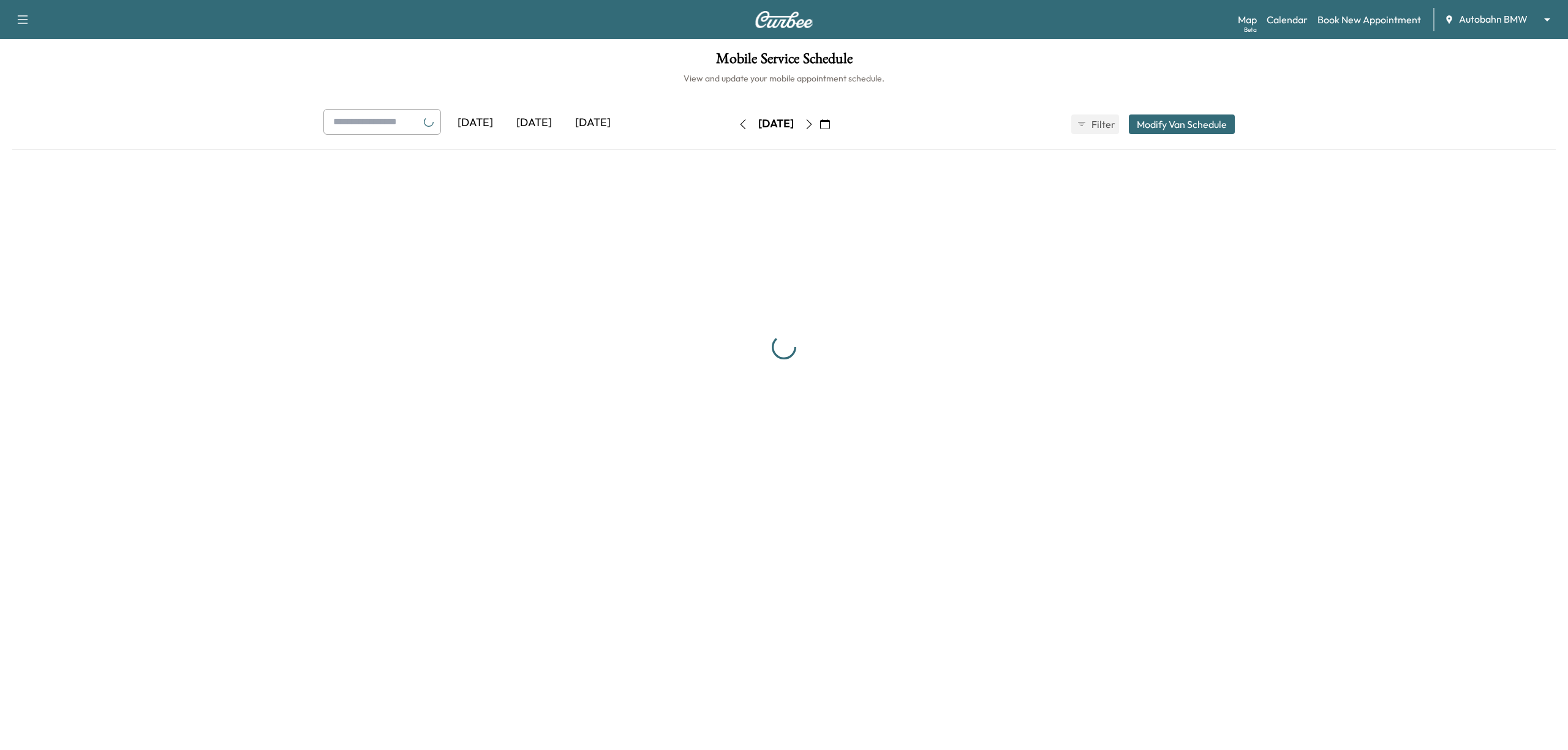
click at [794, 126] on div "[DATE]" at bounding box center [776, 124] width 36 height 15
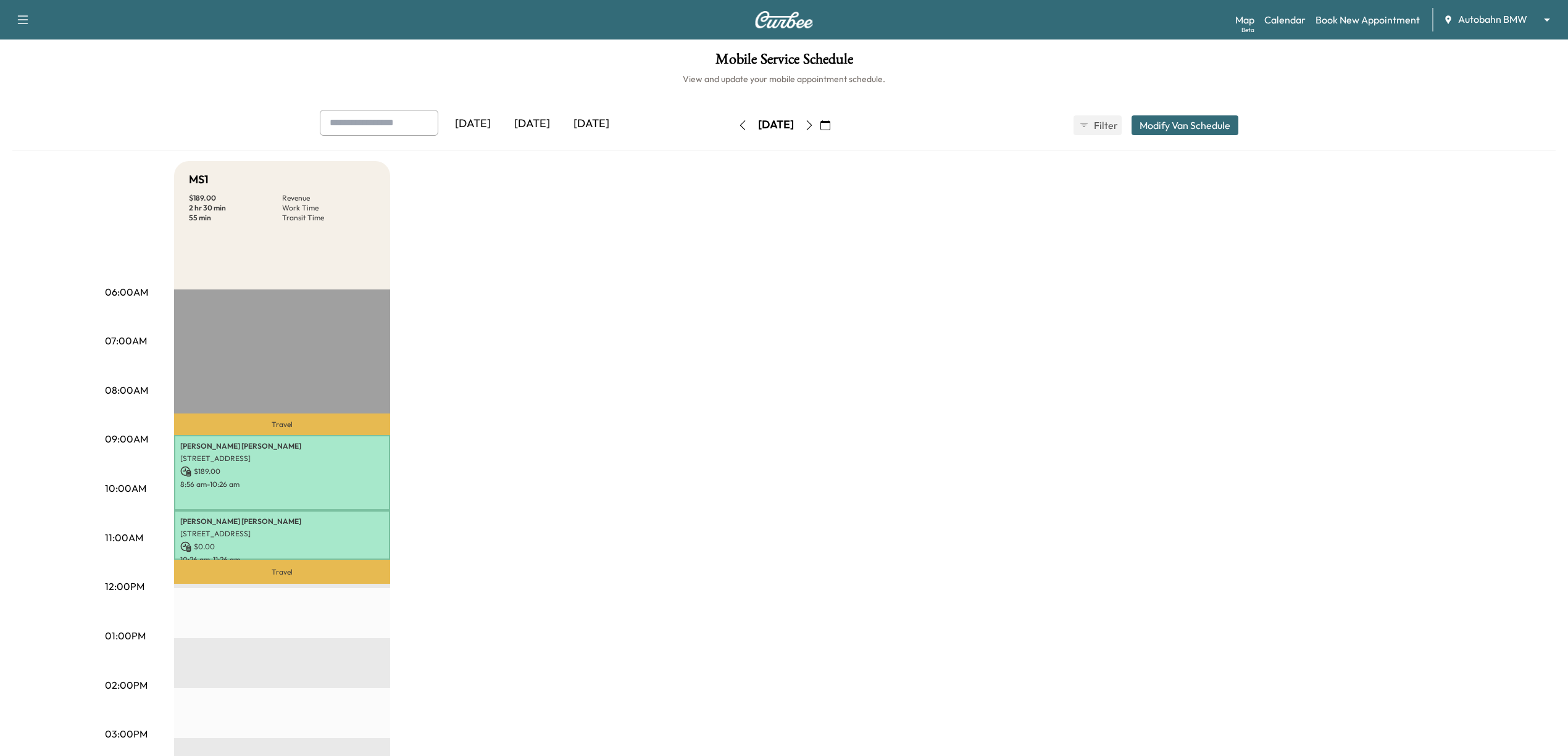
click at [814, 123] on icon "button" at bounding box center [809, 125] width 10 height 10
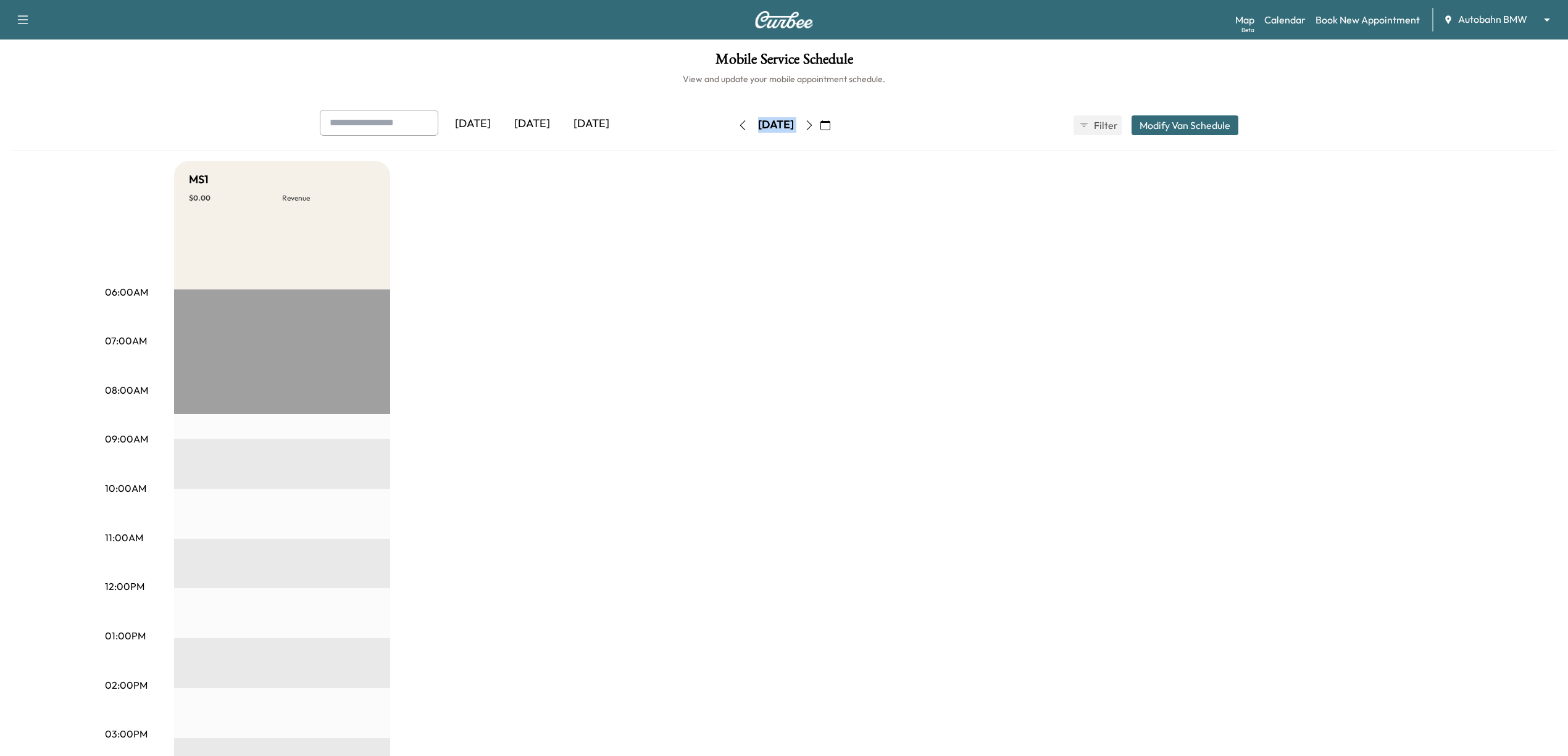
click at [820, 123] on button "button" at bounding box center [809, 125] width 21 height 20
click at [830, 123] on icon "button" at bounding box center [825, 125] width 10 height 10
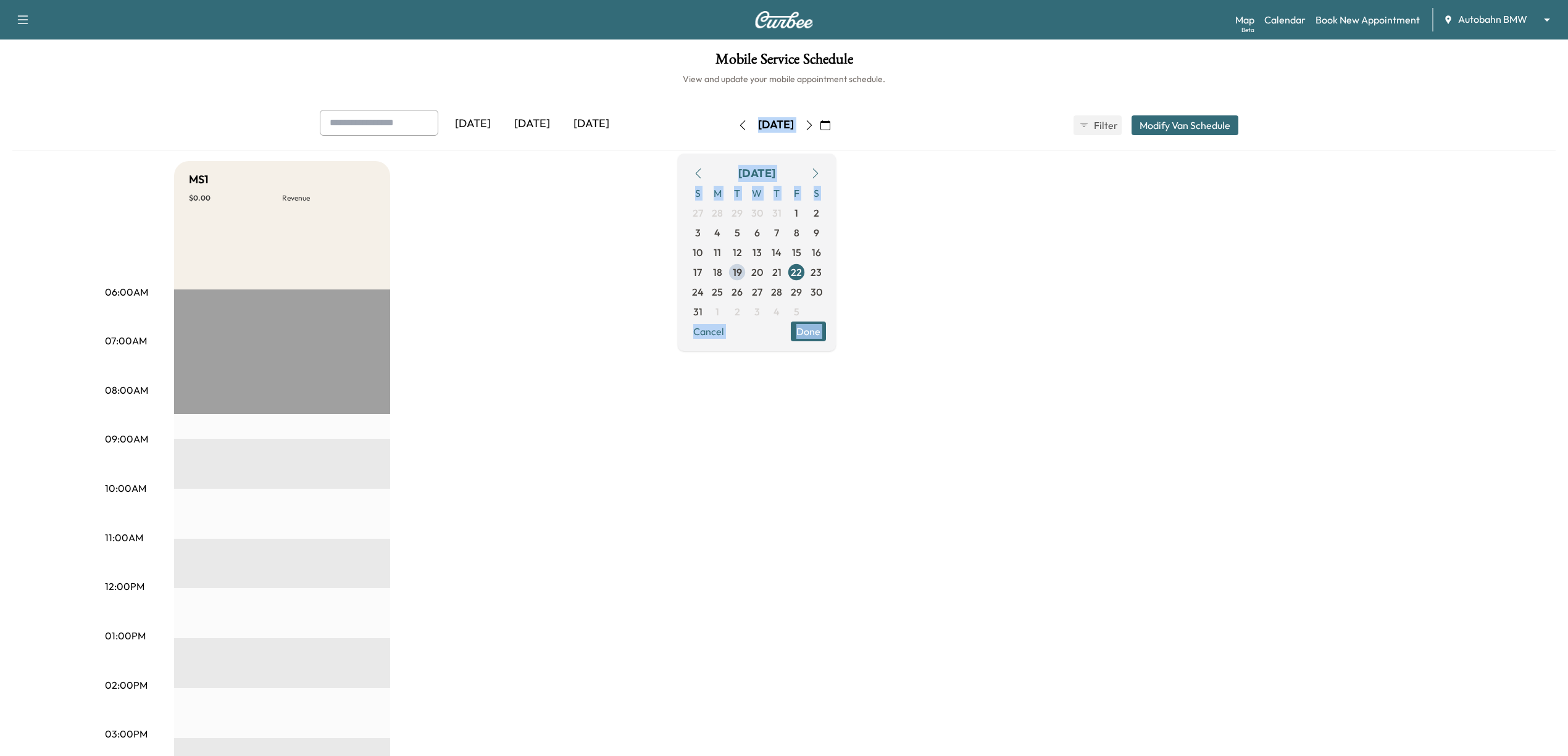
click at [830, 123] on icon "button" at bounding box center [825, 125] width 10 height 10
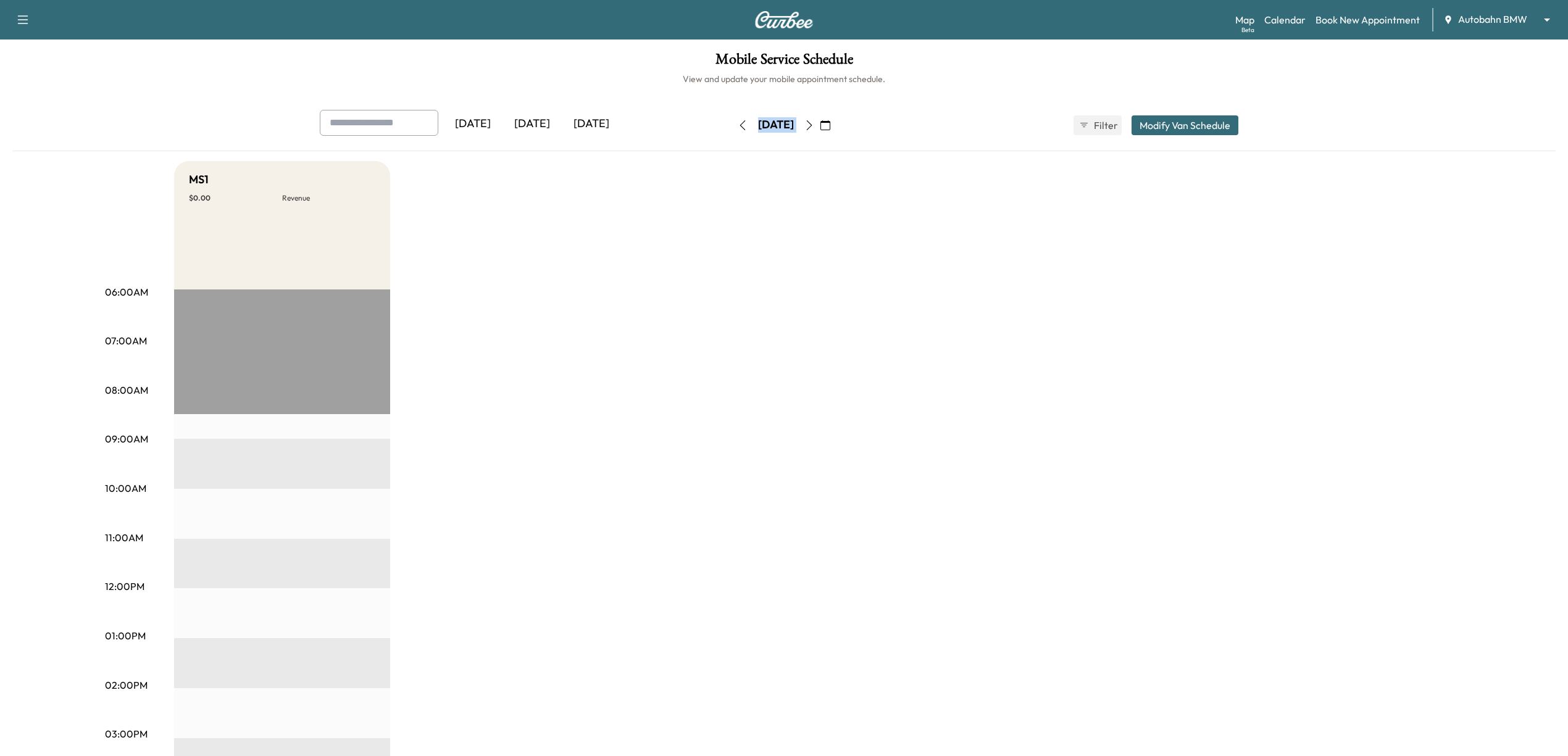
click at [836, 126] on button "button" at bounding box center [825, 125] width 21 height 20
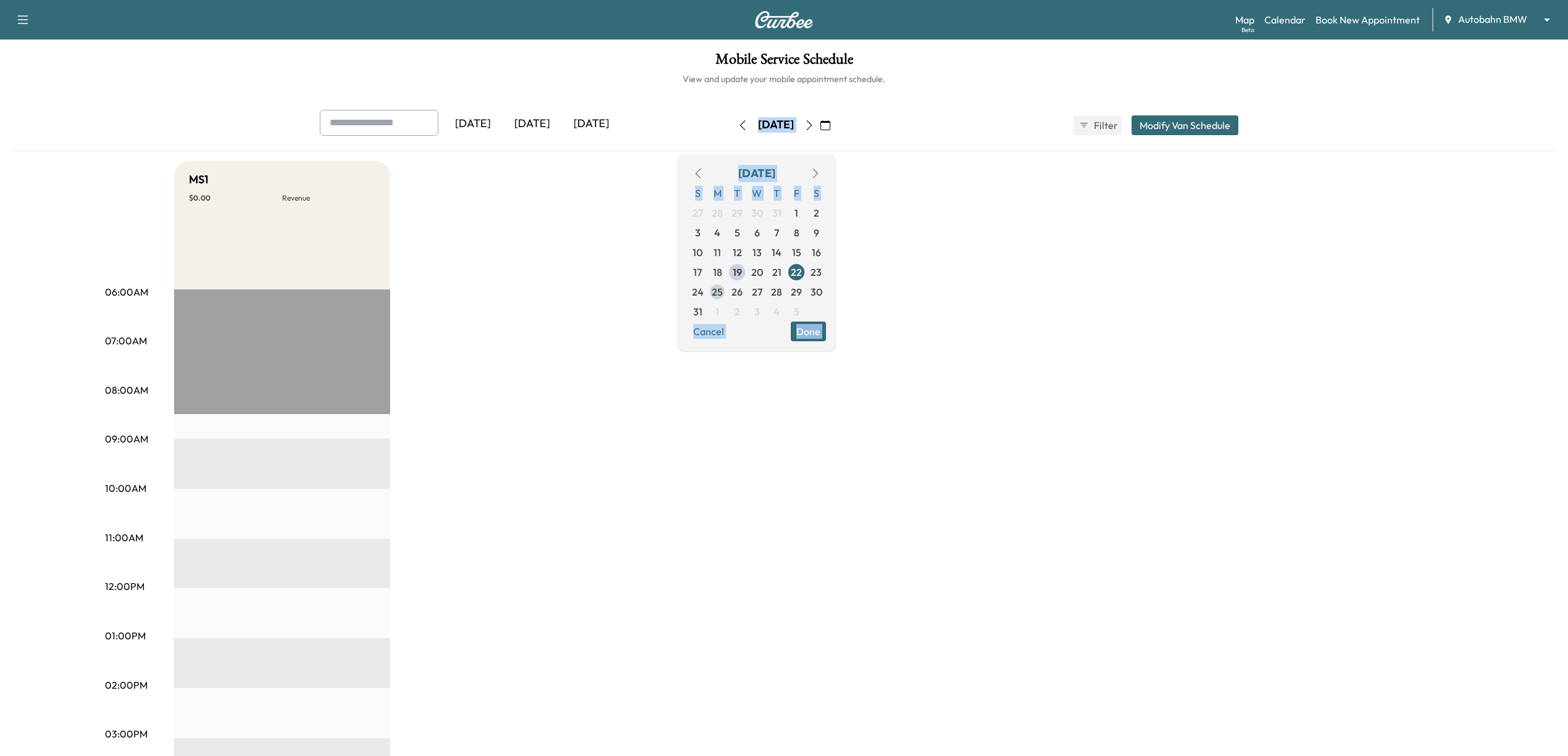
click at [723, 289] on span "25" at bounding box center [717, 292] width 11 height 15
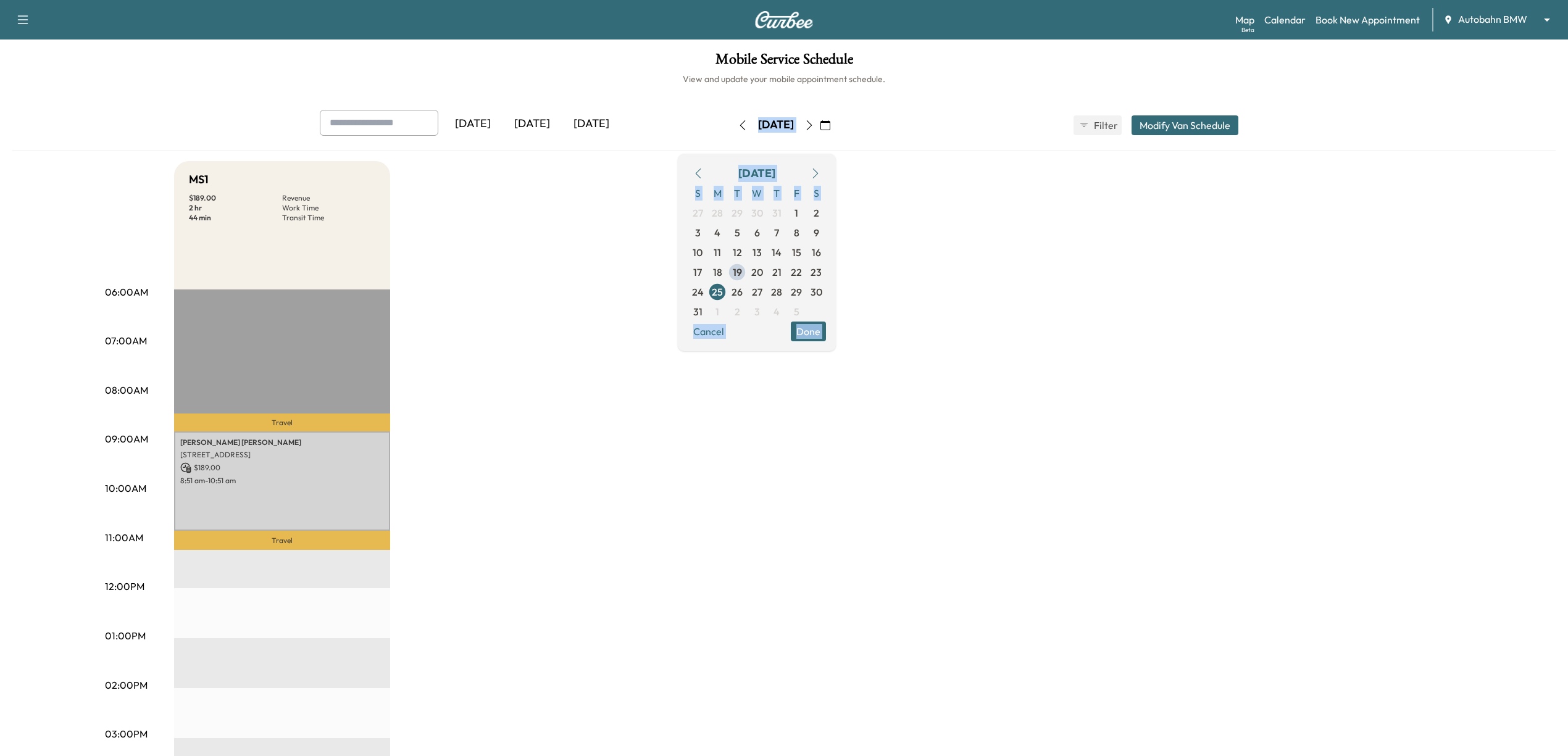
click at [826, 327] on button "Done" at bounding box center [808, 331] width 35 height 20
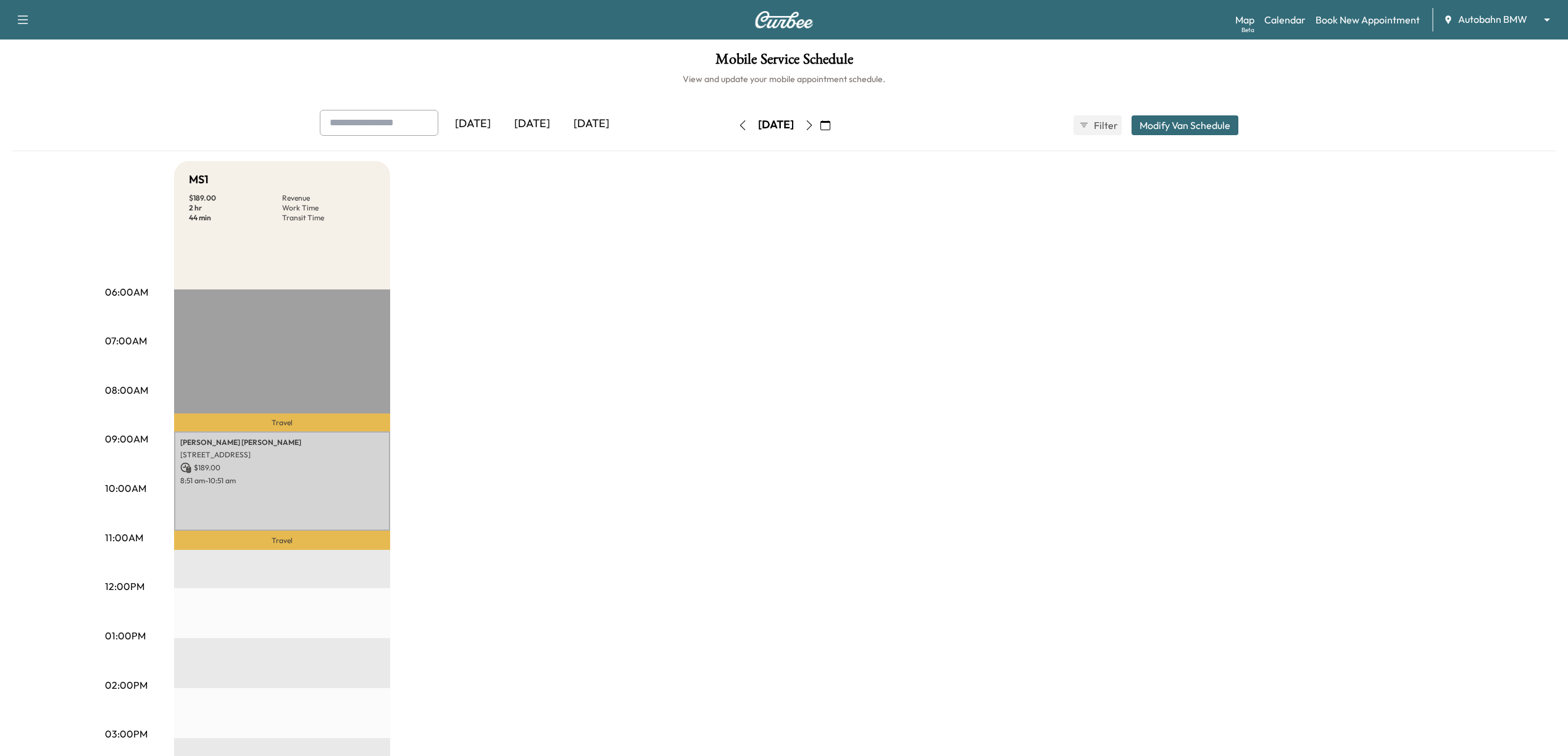
click at [978, 349] on div "MS1 $ 189.00 Revenue 2 hr Work Time 44 min Transit Time Travel Brian Harvey 820…" at bounding box center [819, 624] width 1289 height 926
click at [339, 485] on div "Brian Harvey 820 Redbud Road, Burleson, TX 76028, USA $ 189.00 8:51 am - 10:51 …" at bounding box center [282, 482] width 216 height 100
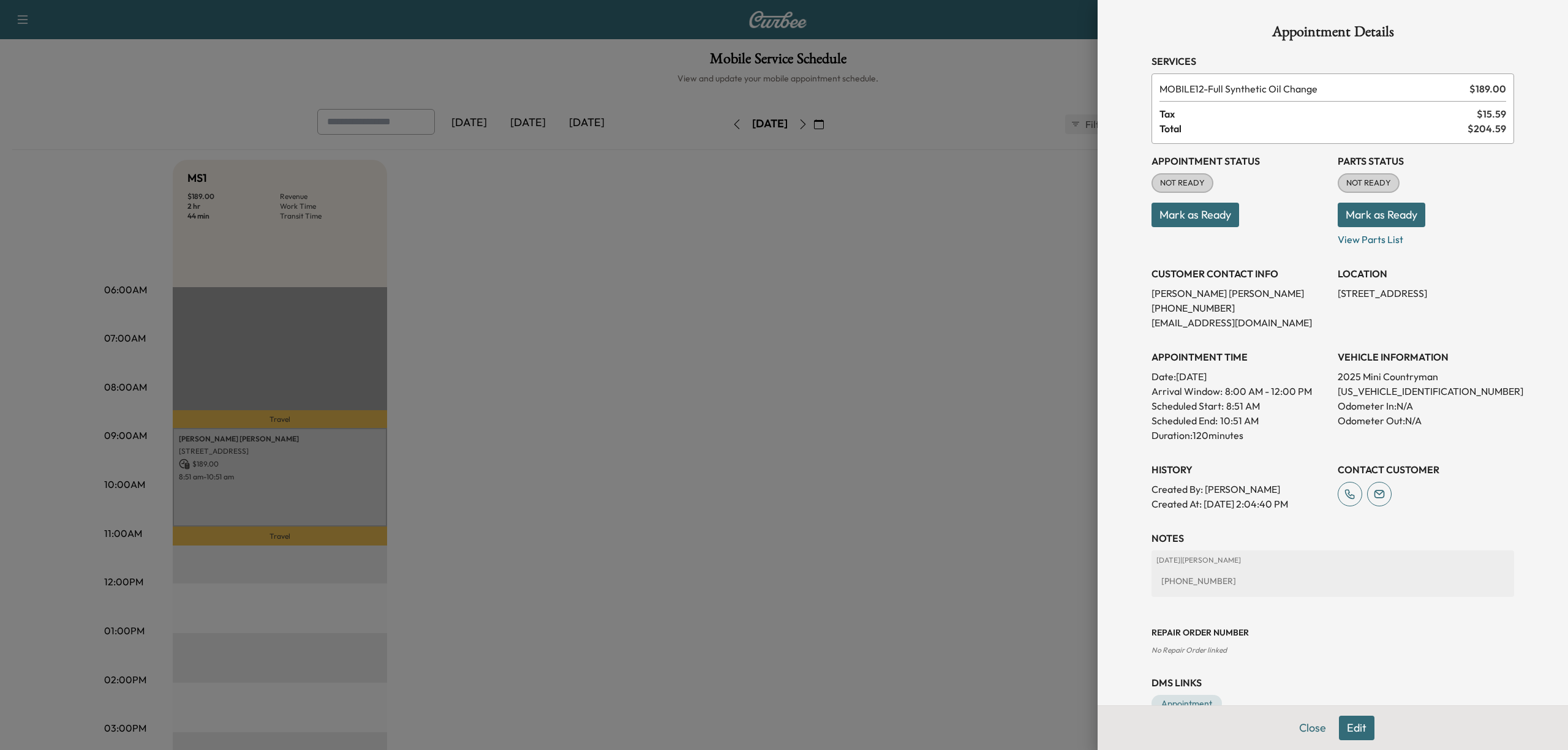
click at [1204, 218] on button "Mark as Ready" at bounding box center [1196, 214] width 88 height 24
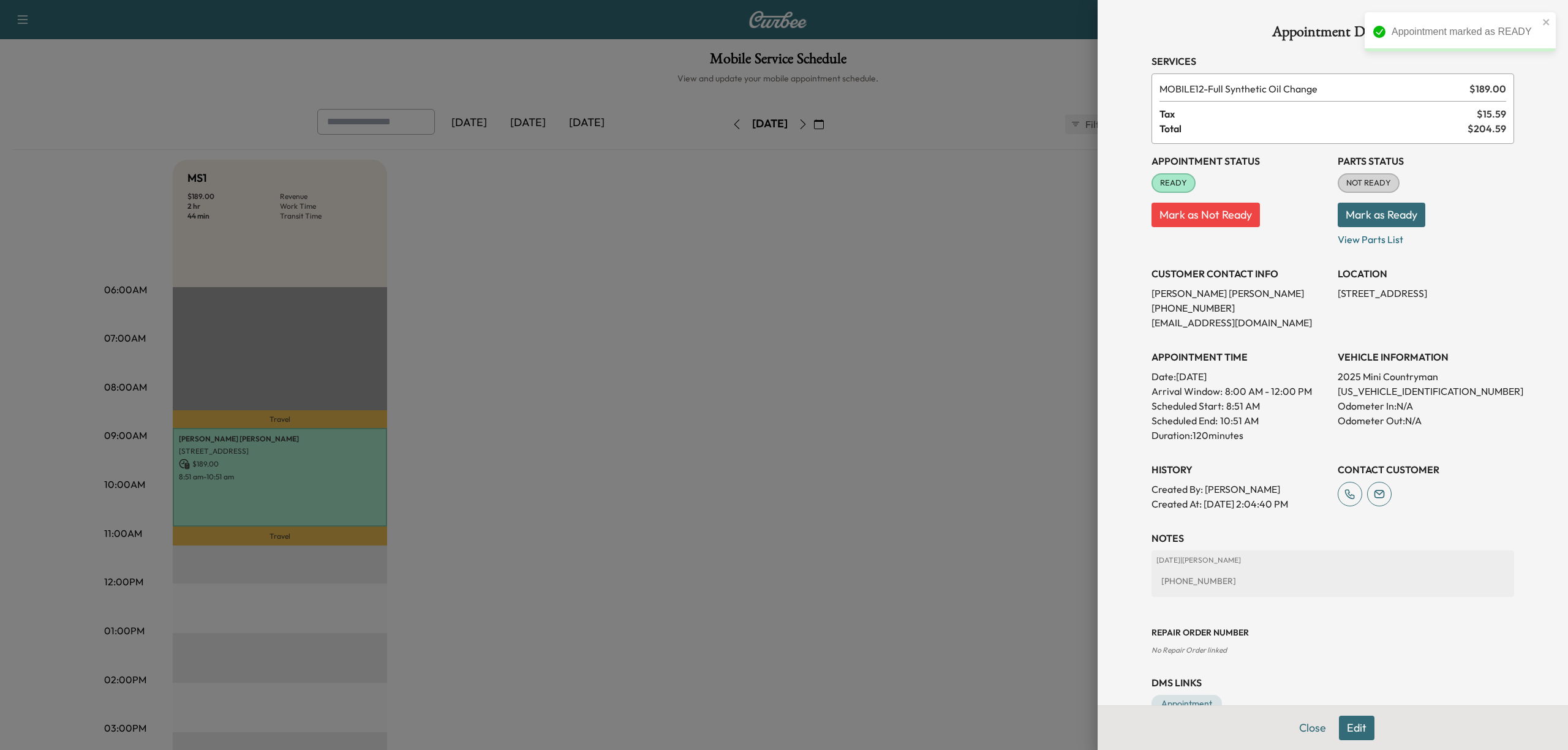
click at [873, 429] on div at bounding box center [784, 375] width 1568 height 750
